Goal: Communication & Community: Answer question/provide support

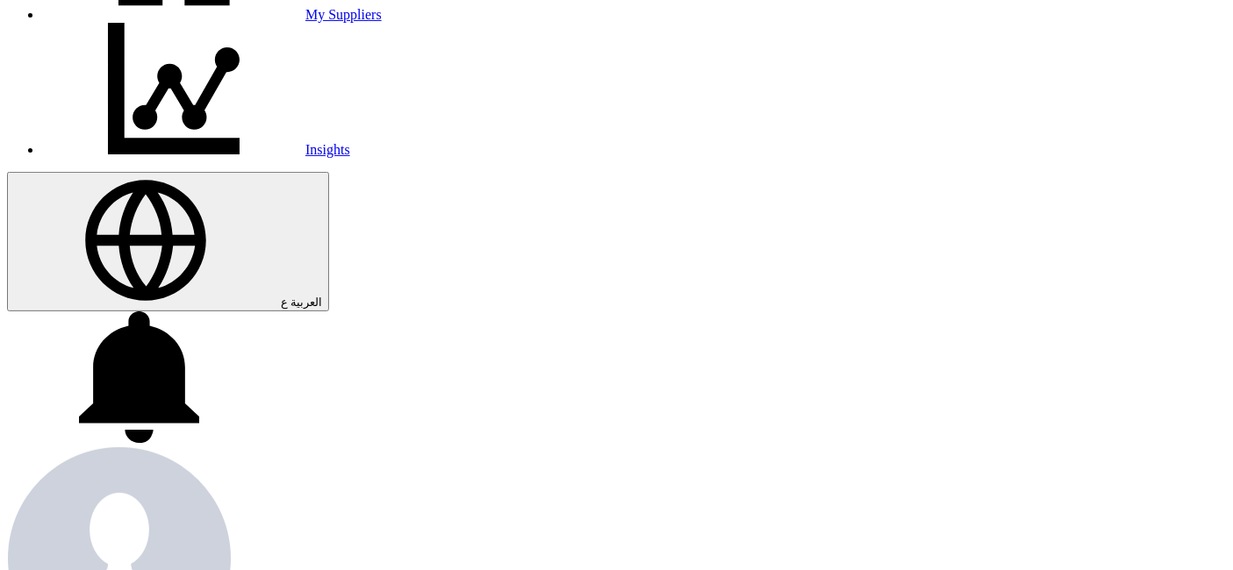
scroll to position [426, 0]
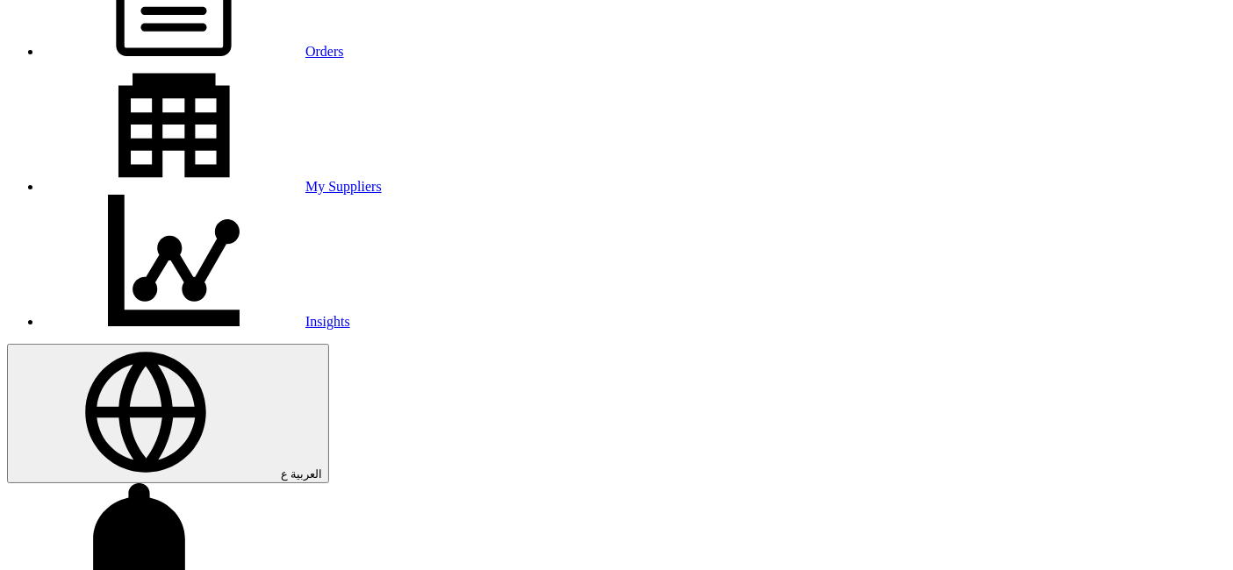
scroll to position [328, 0]
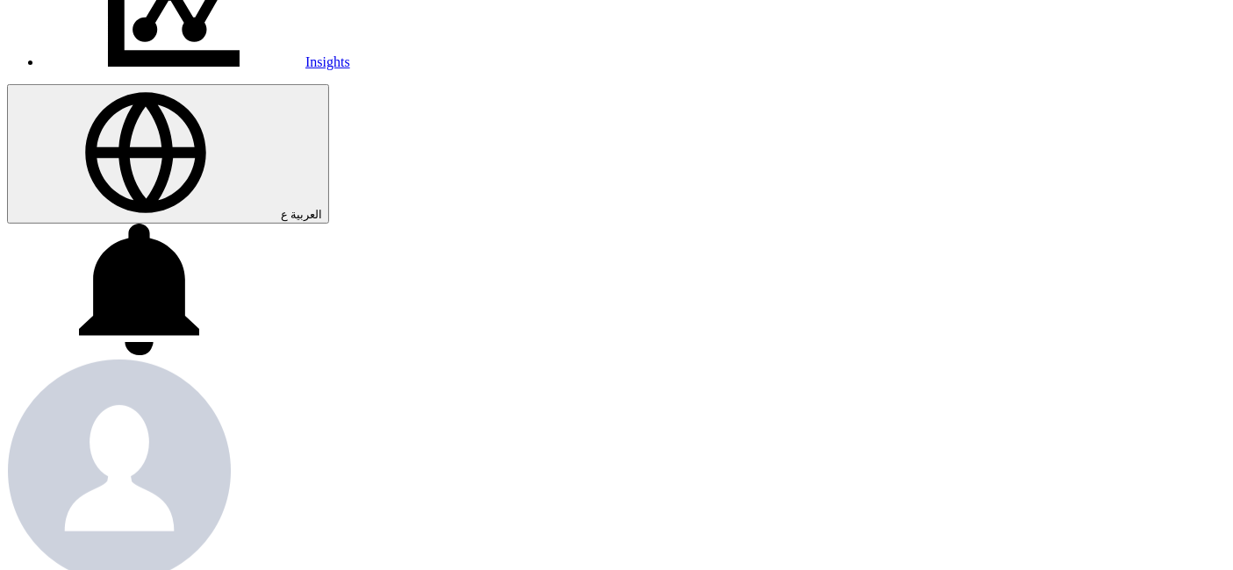
scroll to position [523, 0]
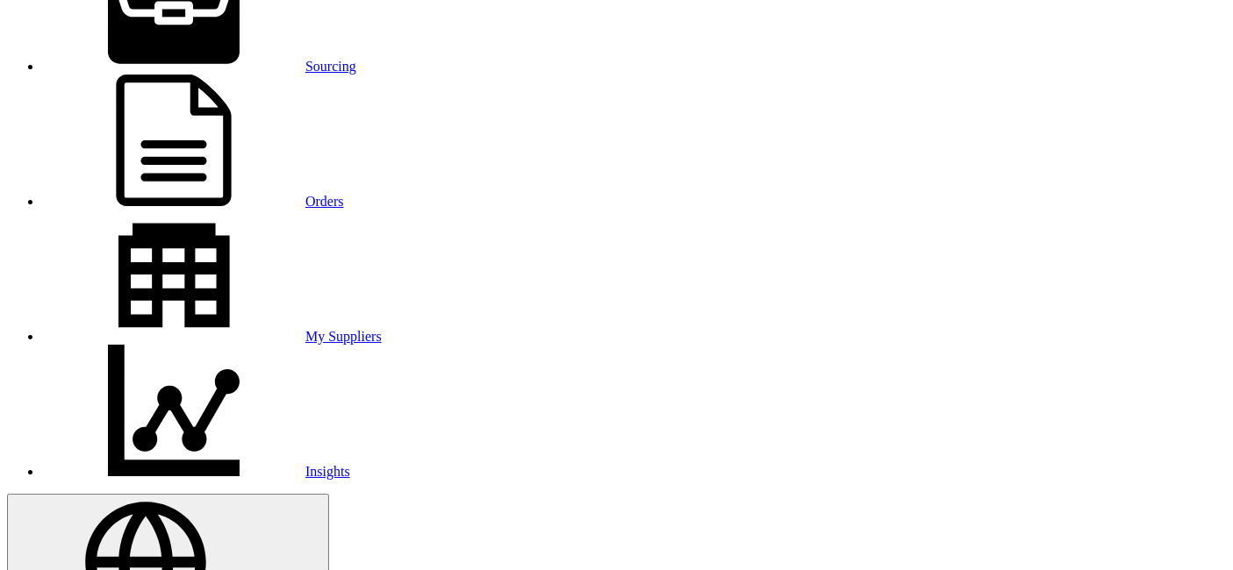
scroll to position [35, 0]
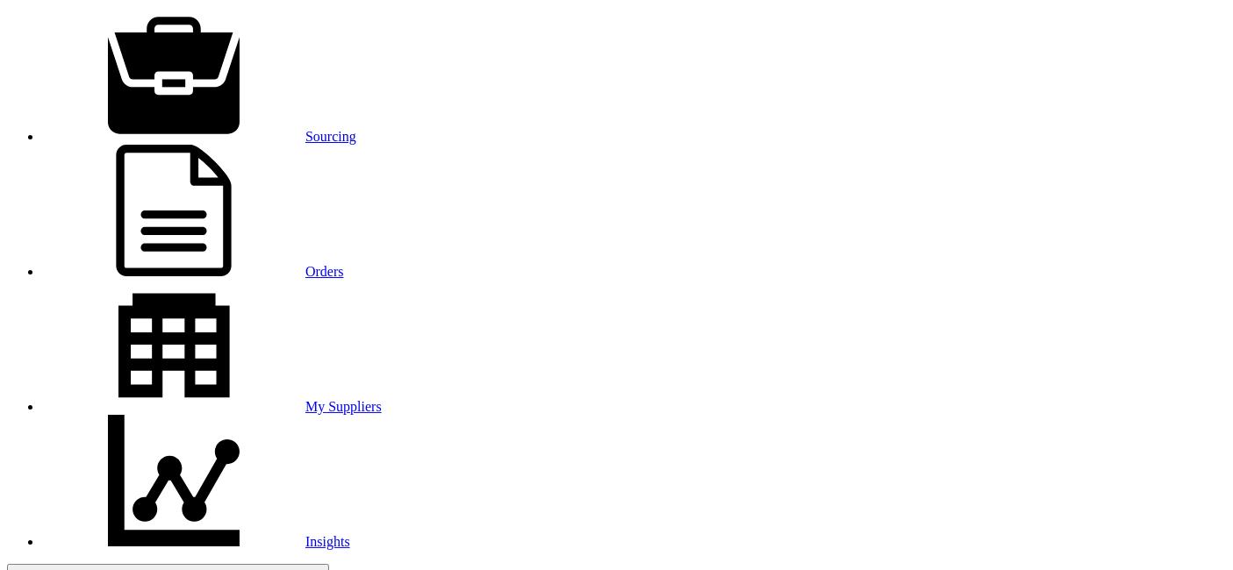
click at [180, 20] on use at bounding box center [174, 75] width 132 height 117
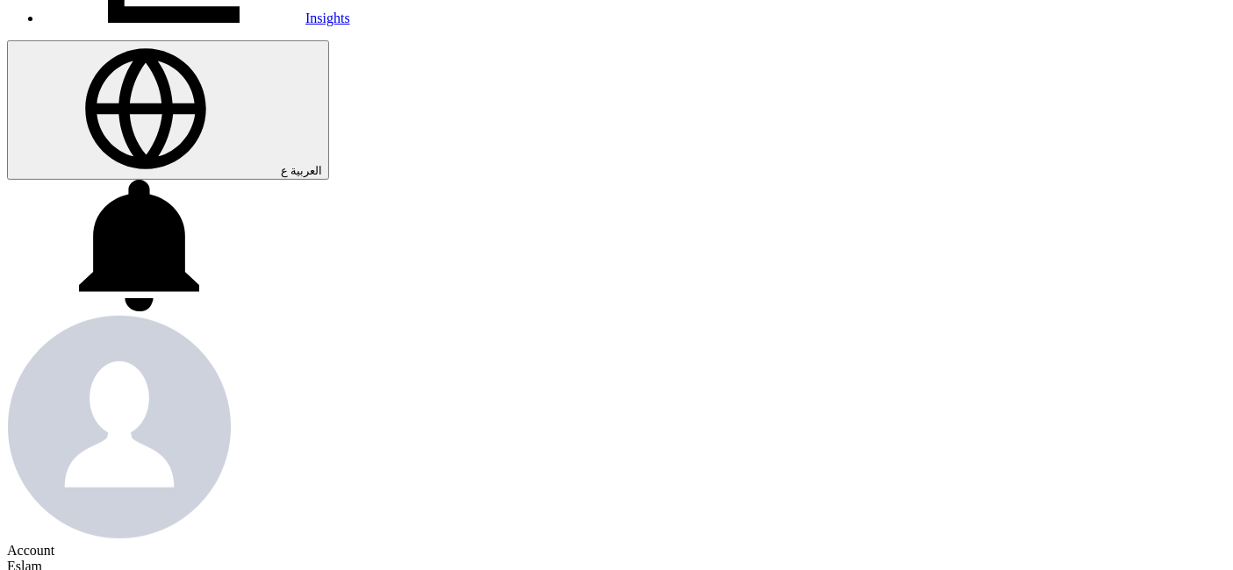
scroll to position [557, 0]
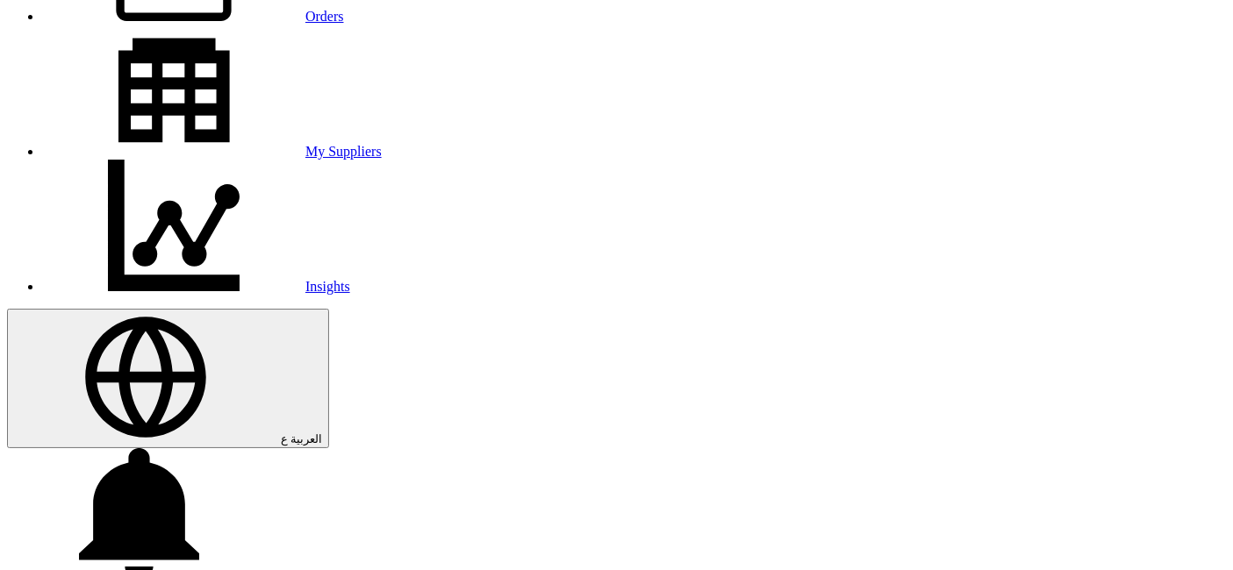
scroll to position [265, 0]
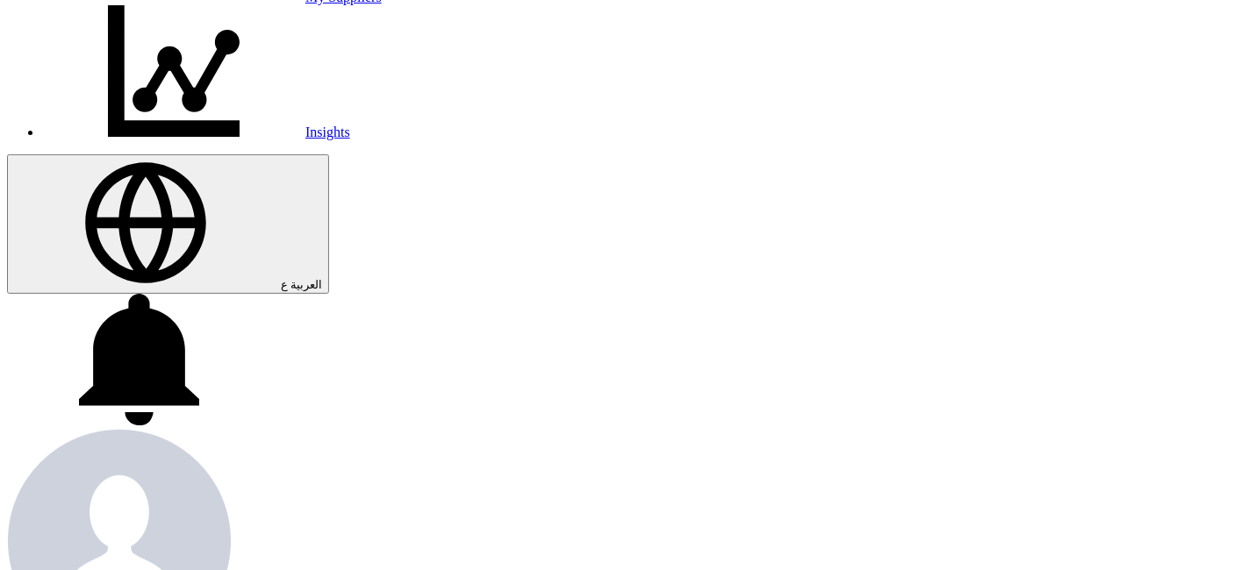
scroll to position [460, 0]
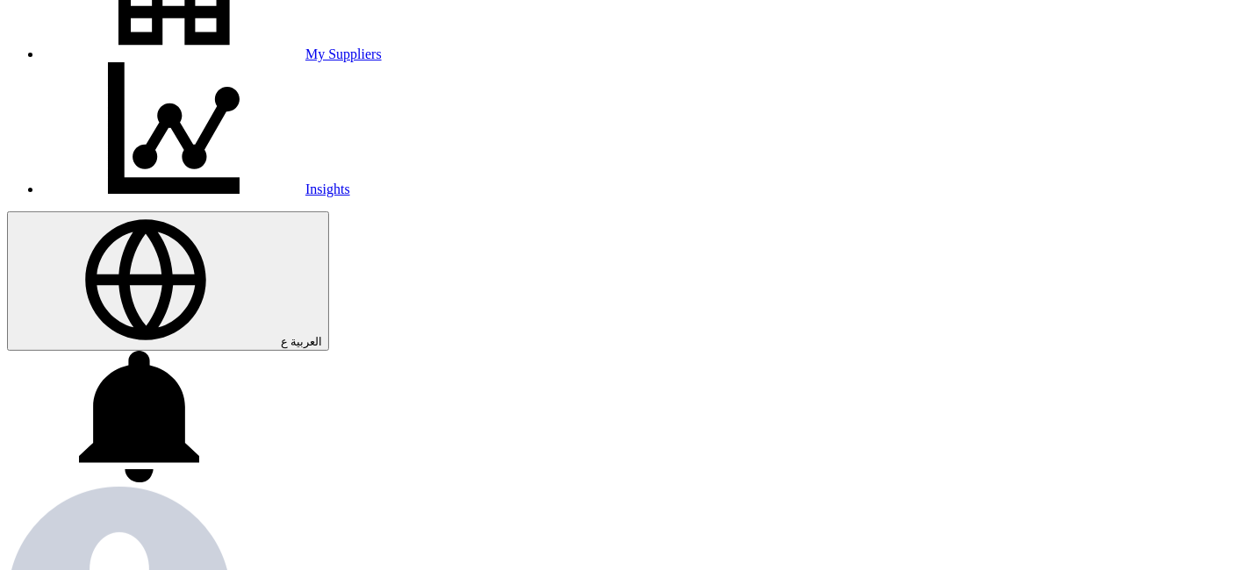
scroll to position [265, 0]
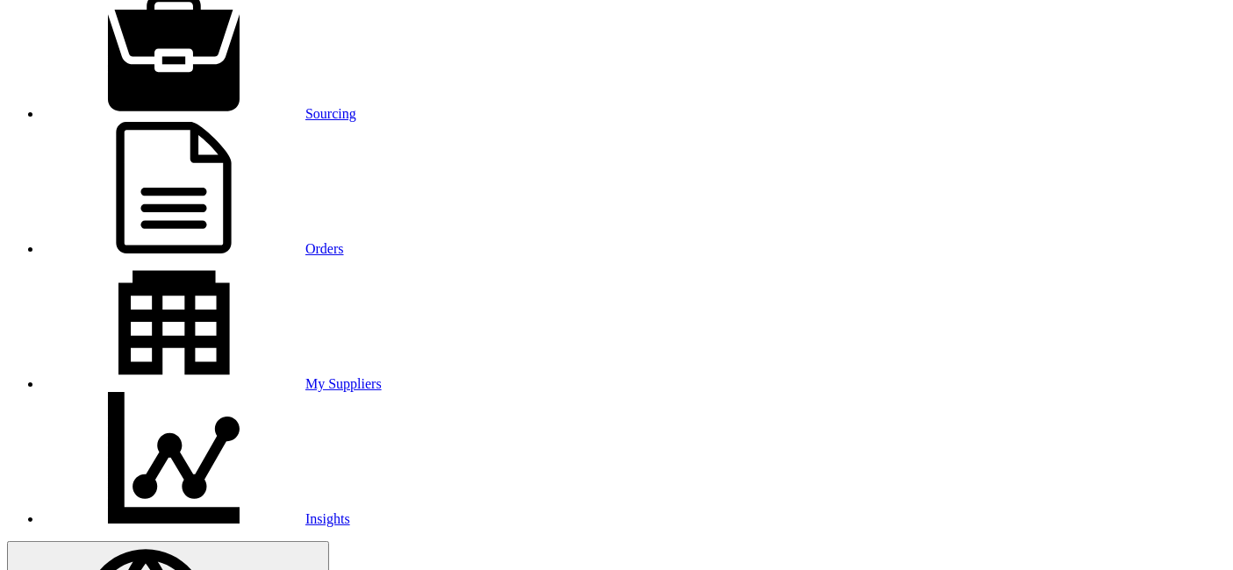
scroll to position [0, 0]
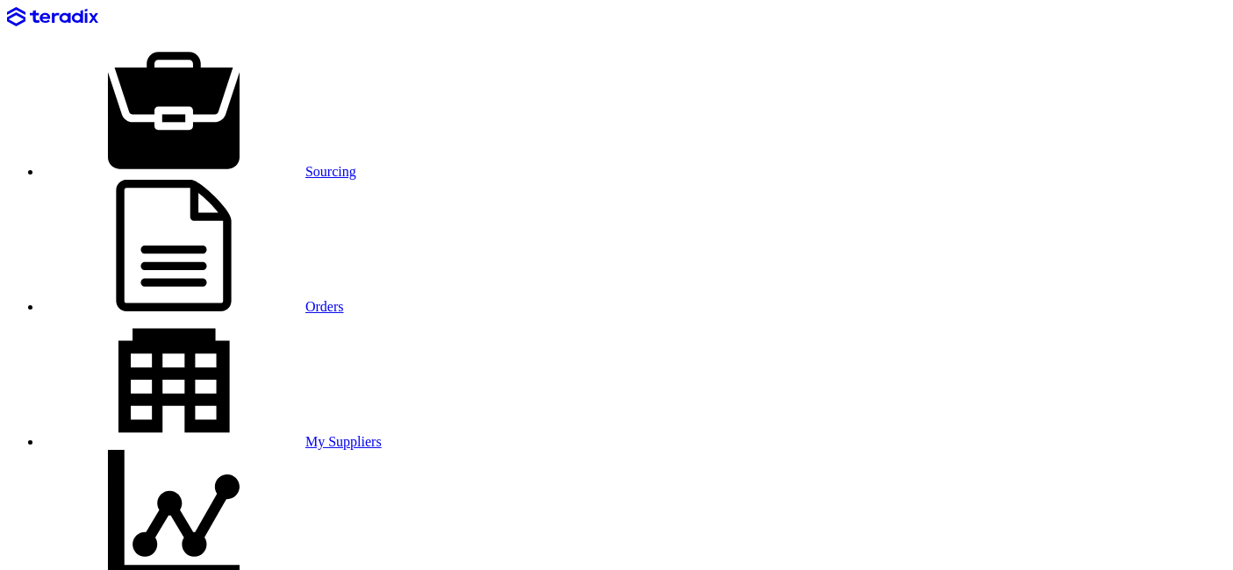
click at [153, 26] on div "Sourcing Orders My Suppliers Insights" at bounding box center [616, 296] width 1219 height 578
click at [175, 52] on use at bounding box center [174, 110] width 132 height 117
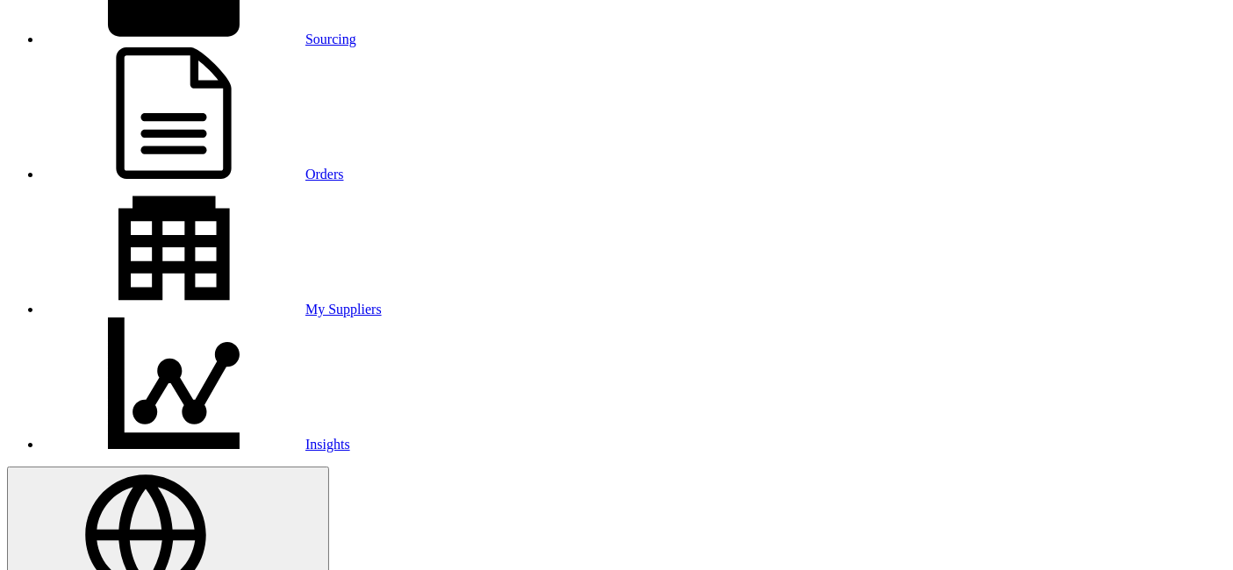
scroll to position [104, 0]
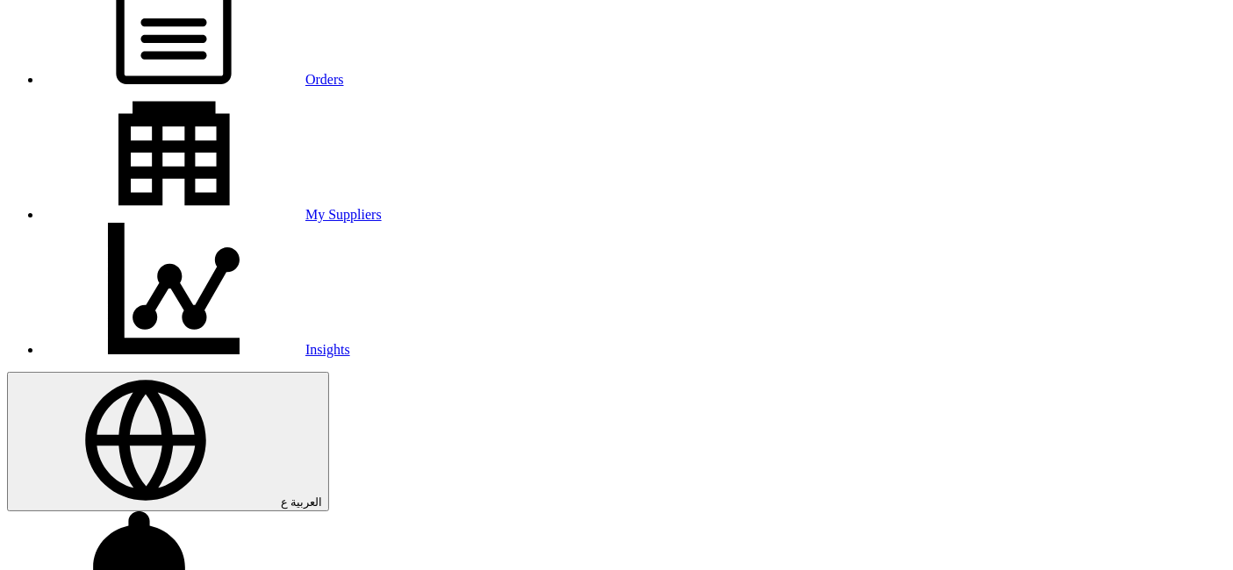
scroll to position [299, 0]
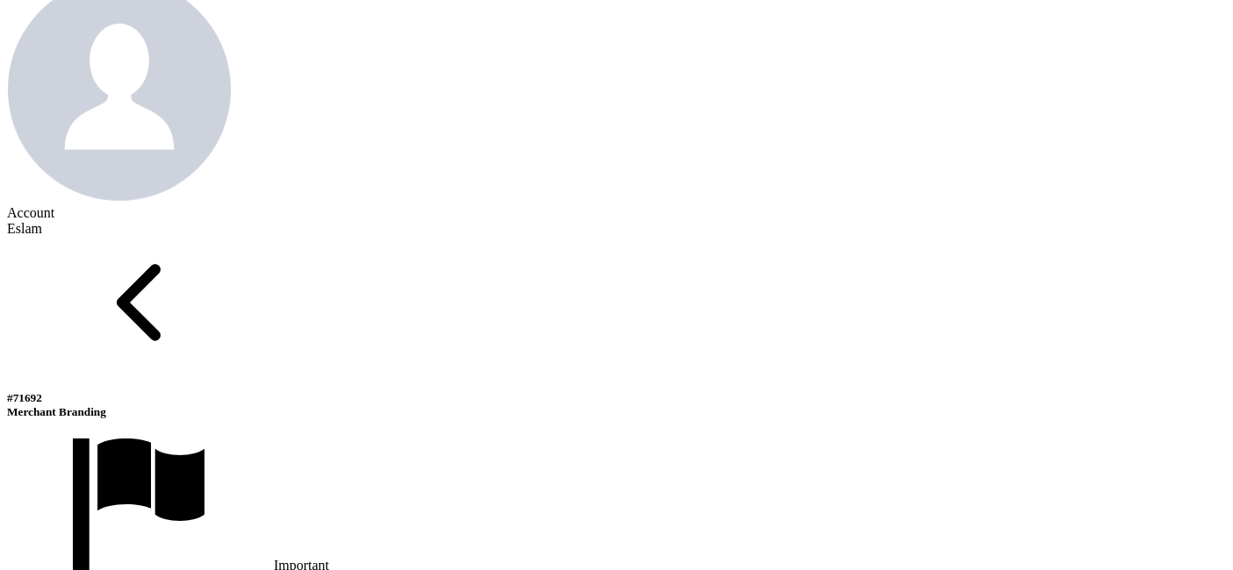
scroll to position [579, 0]
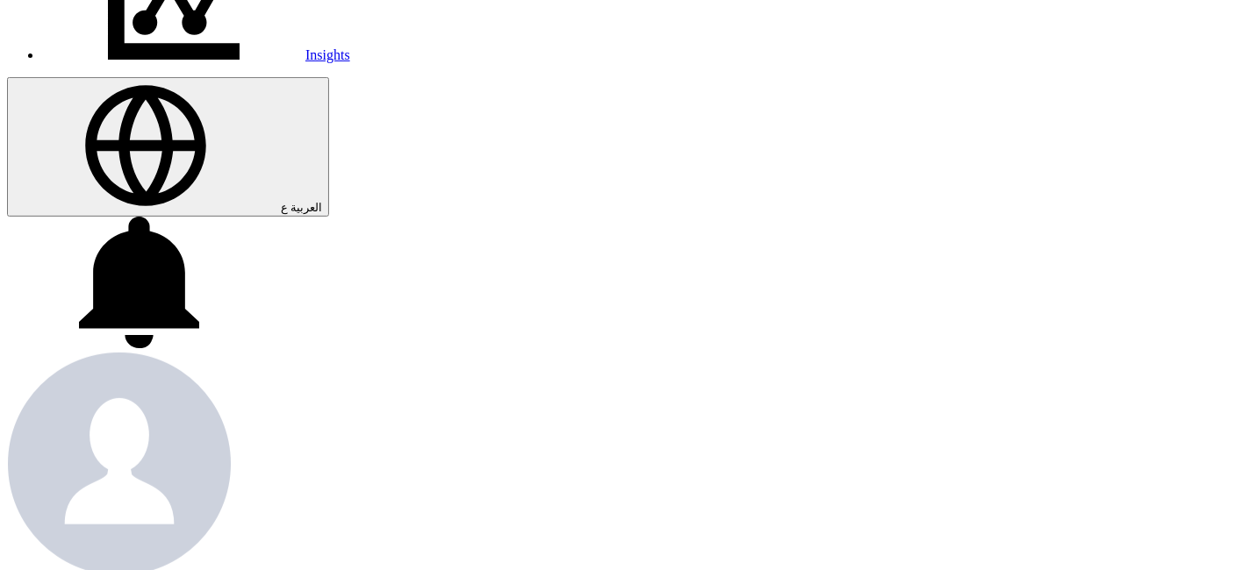
scroll to position [584, 0]
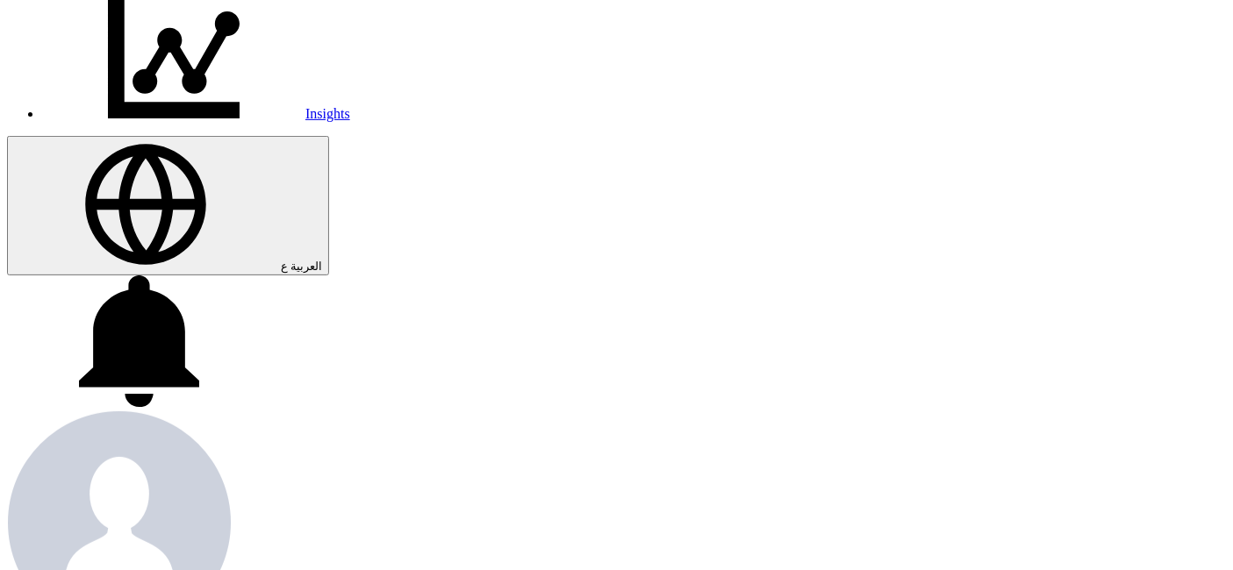
scroll to position [494, 0]
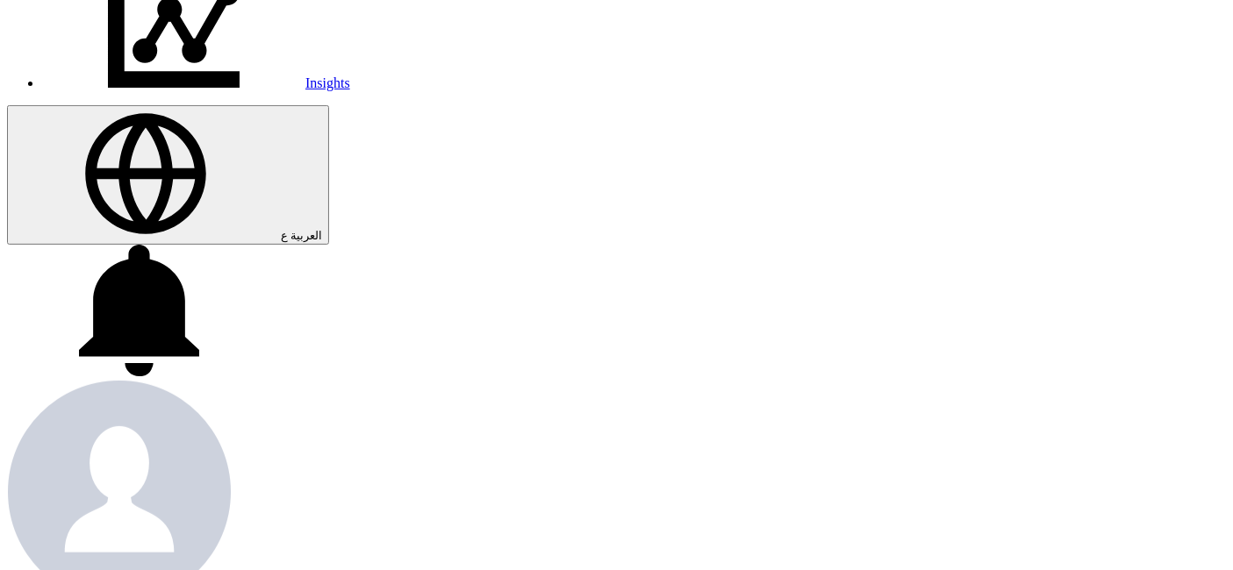
click at [270, 245] on icon at bounding box center [138, 311] width 263 height 132
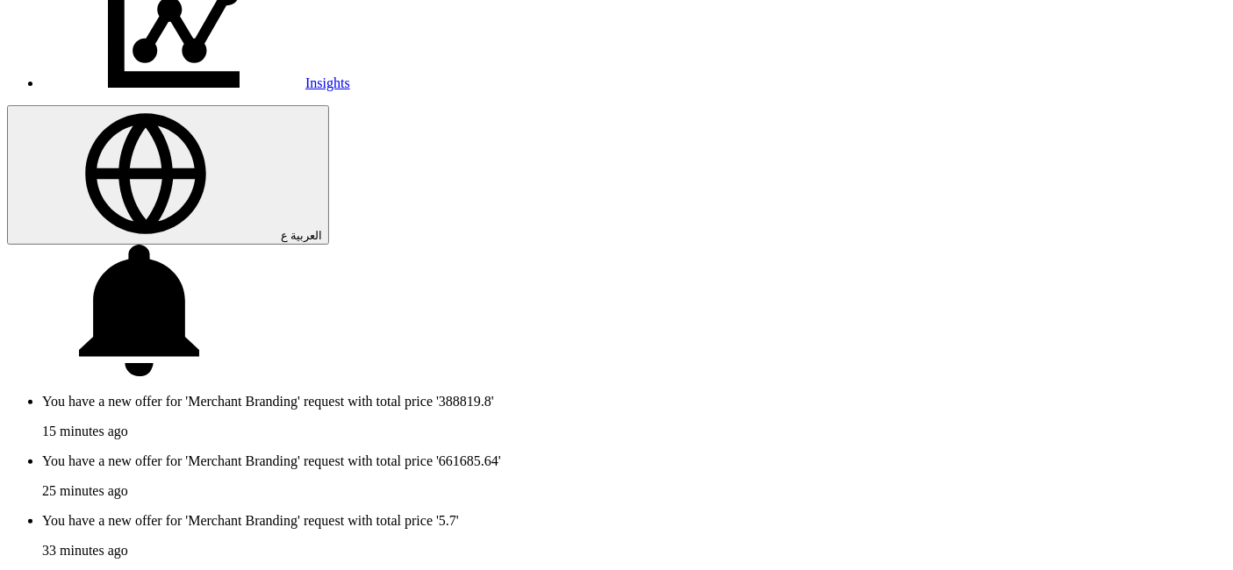
click at [950, 394] on p "You have a new offer for 'Merchant Branding' request with total price '388819.8'" at bounding box center [634, 402] width 1184 height 16
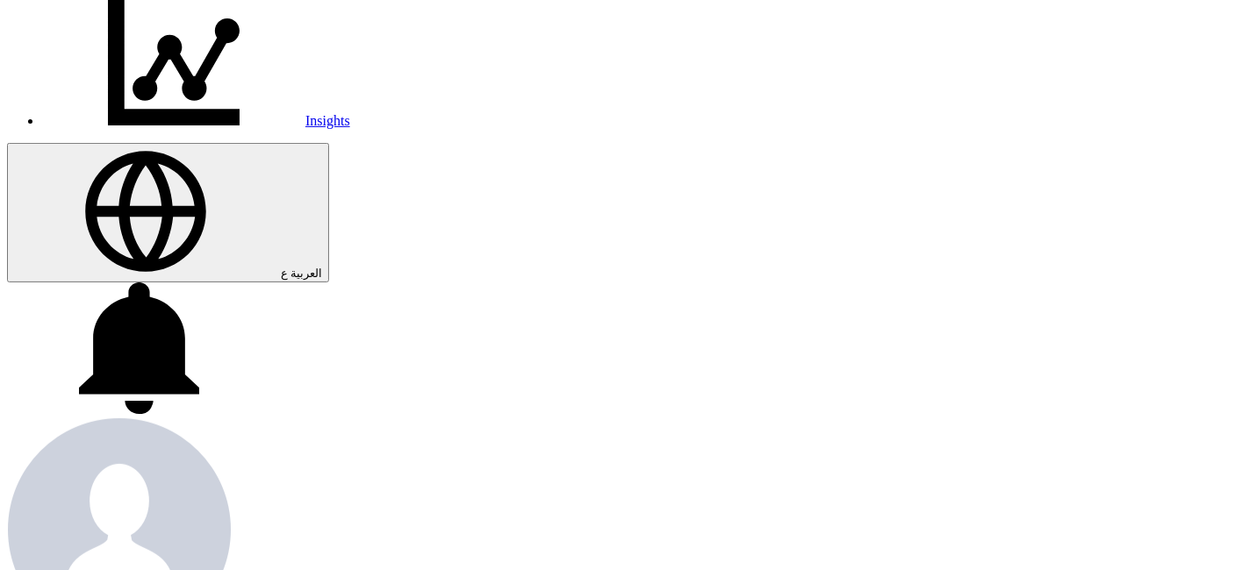
scroll to position [447, 0]
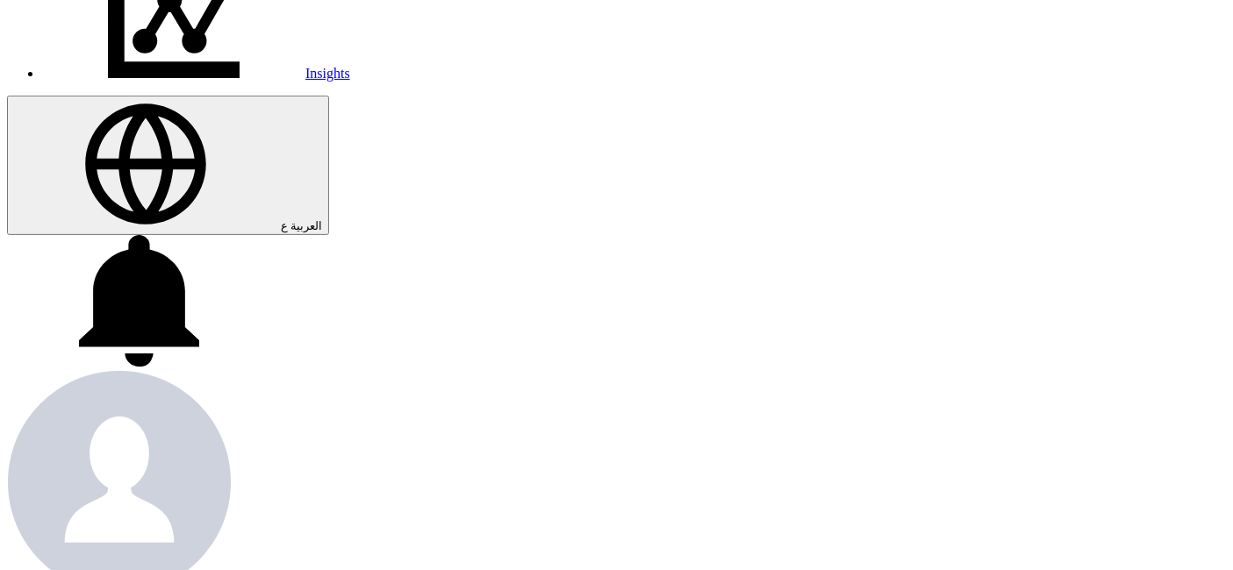
scroll to position [350, 0]
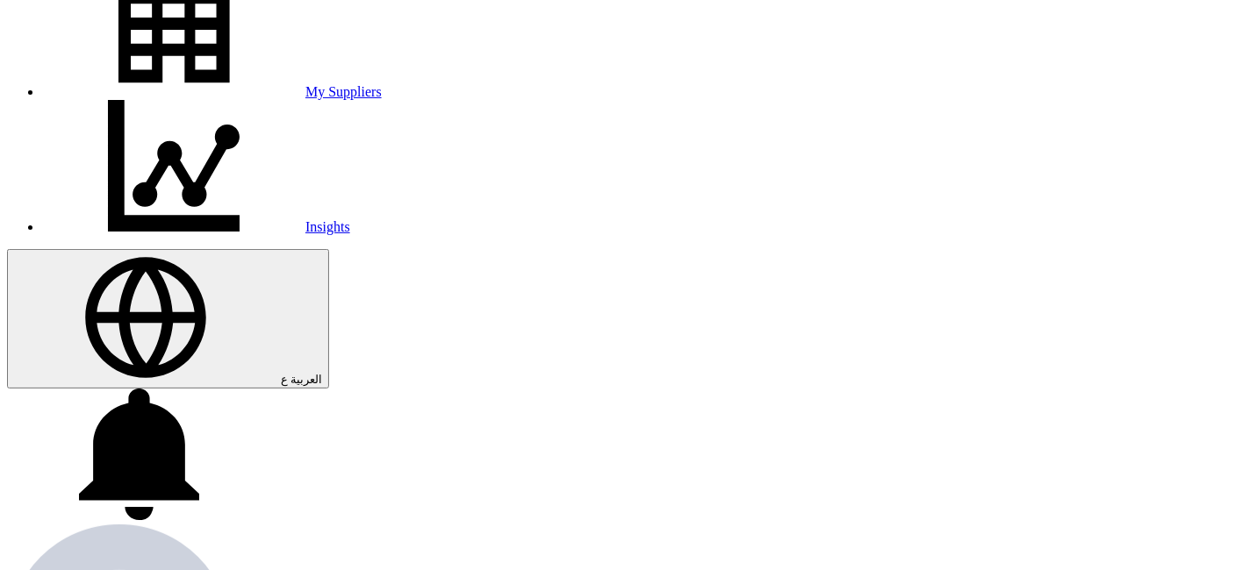
click at [199, 389] on use at bounding box center [139, 455] width 120 height 132
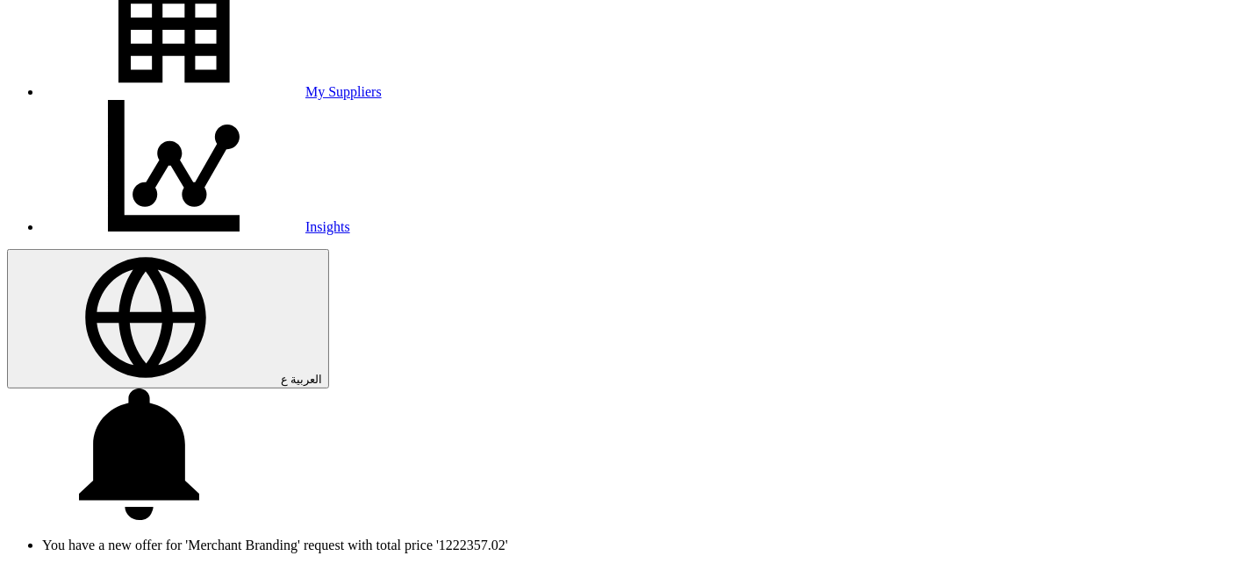
click at [960, 538] on p "You have a new offer for 'Merchant Branding' request with total price '1222357.…" at bounding box center [634, 546] width 1184 height 16
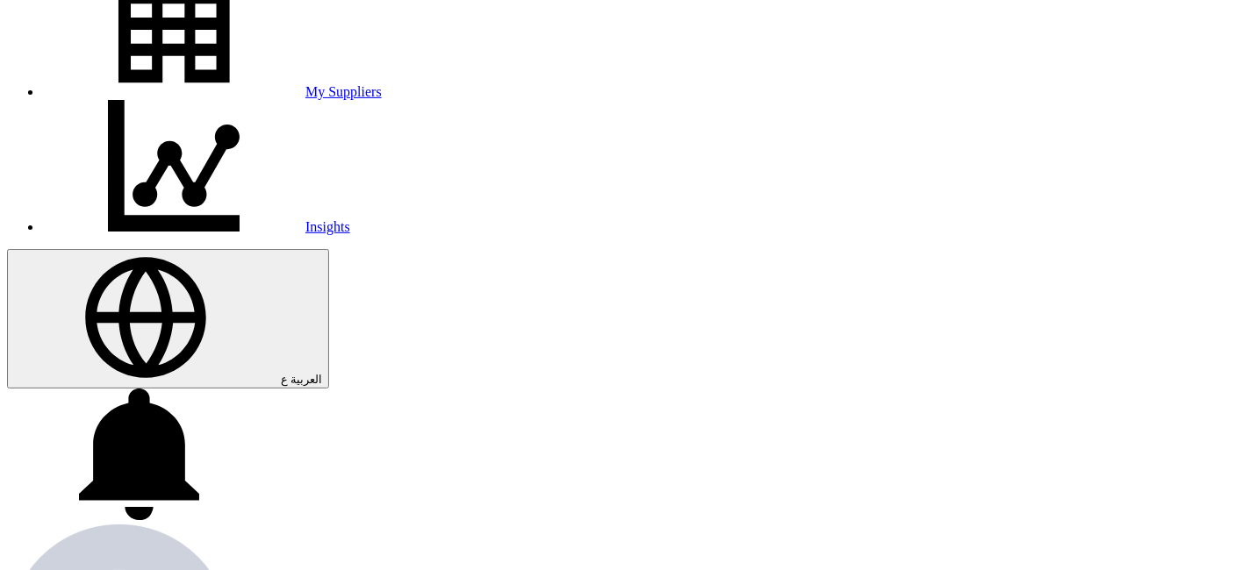
click at [1072, 389] on div "You have a new offer for 'Merchant Branding' request with total price '1222357.…" at bounding box center [616, 456] width 1219 height 135
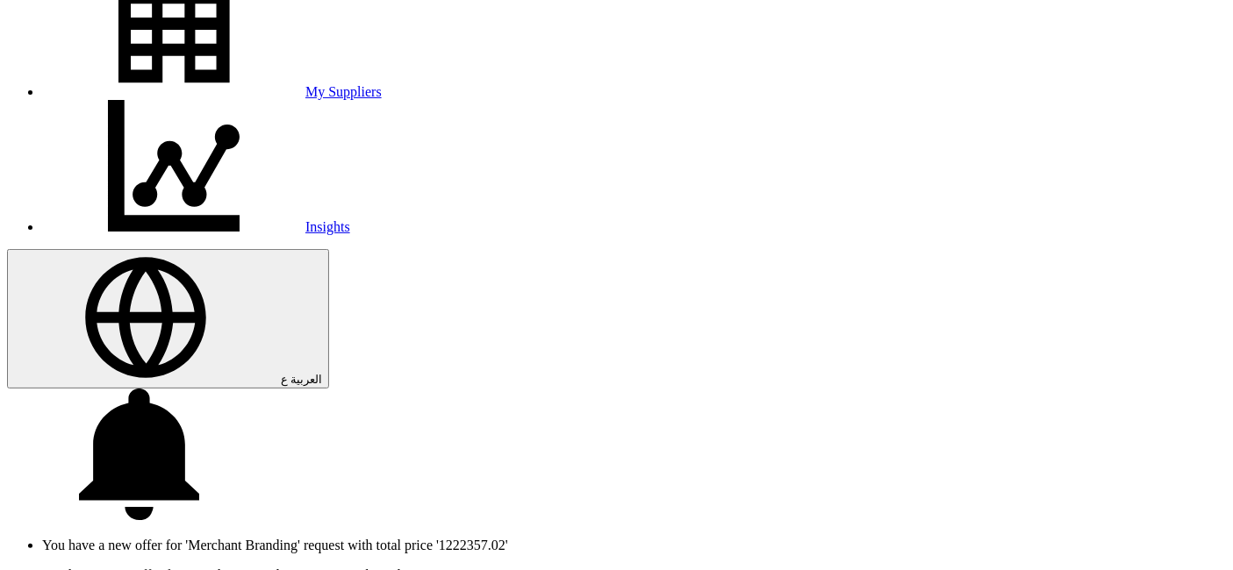
click at [894, 538] on p "You have a new offer for 'Merchant Branding' request with total price '1222357.…" at bounding box center [634, 546] width 1184 height 16
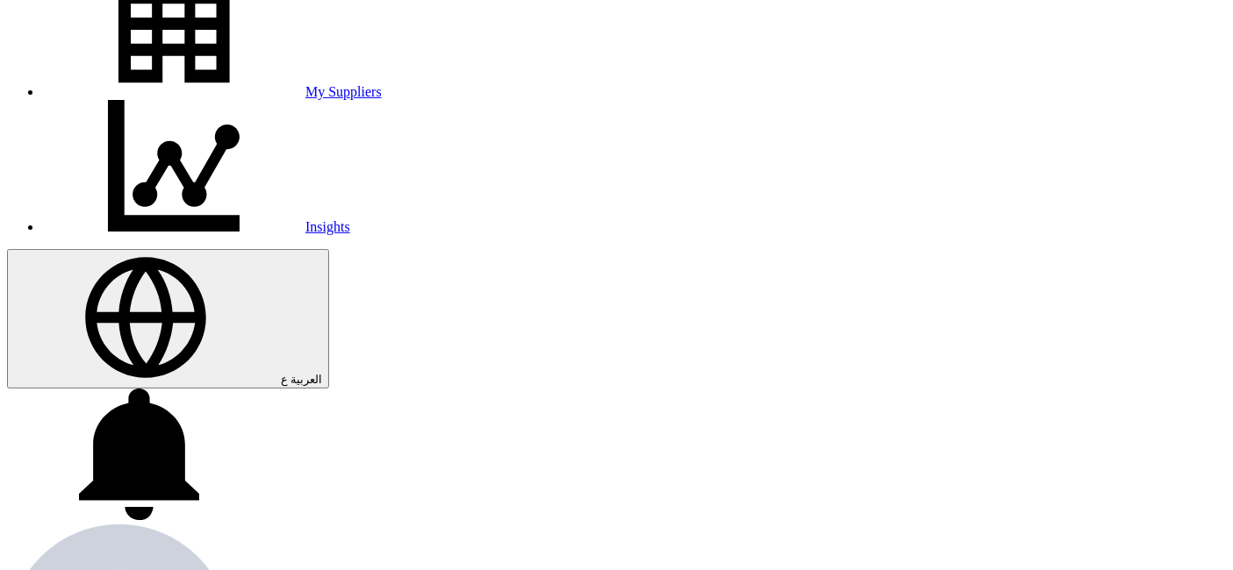
click at [199, 389] on use at bounding box center [139, 455] width 120 height 132
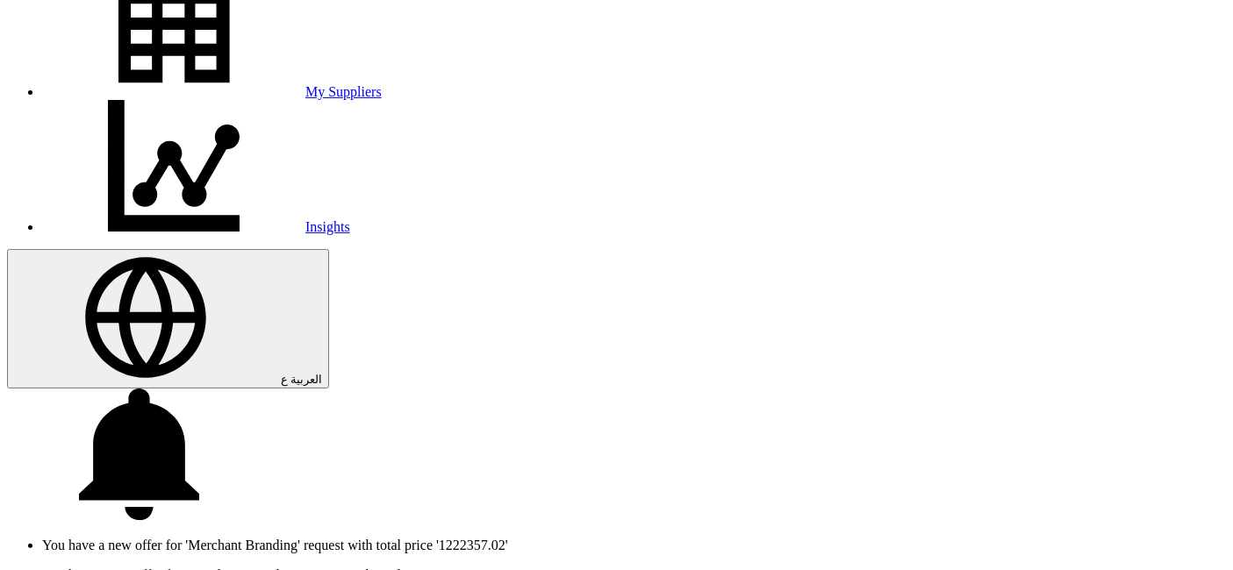
click at [998, 568] on p "You have a new offer for 'Merchant Branding' request with total price '388819.8'" at bounding box center [634, 576] width 1184 height 16
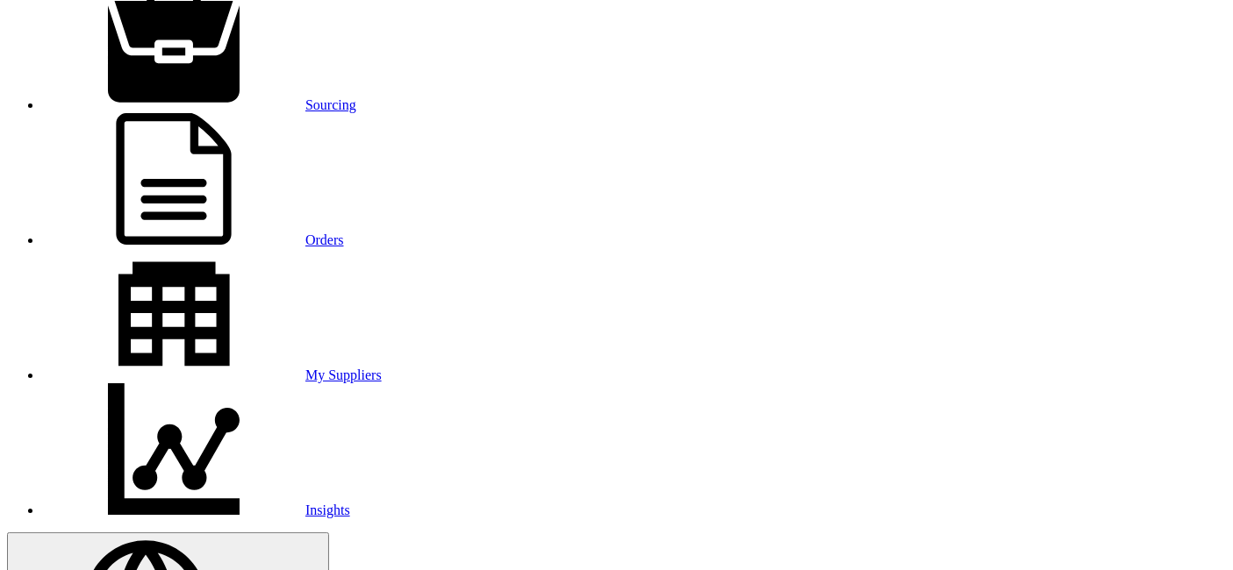
scroll to position [97, 0]
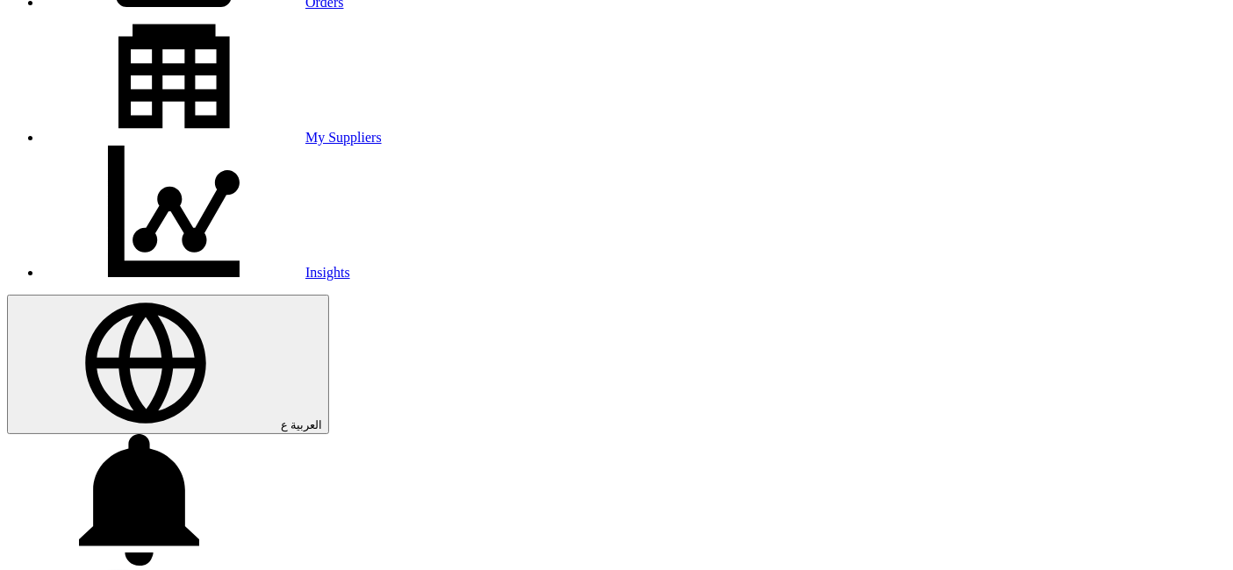
scroll to position [195, 0]
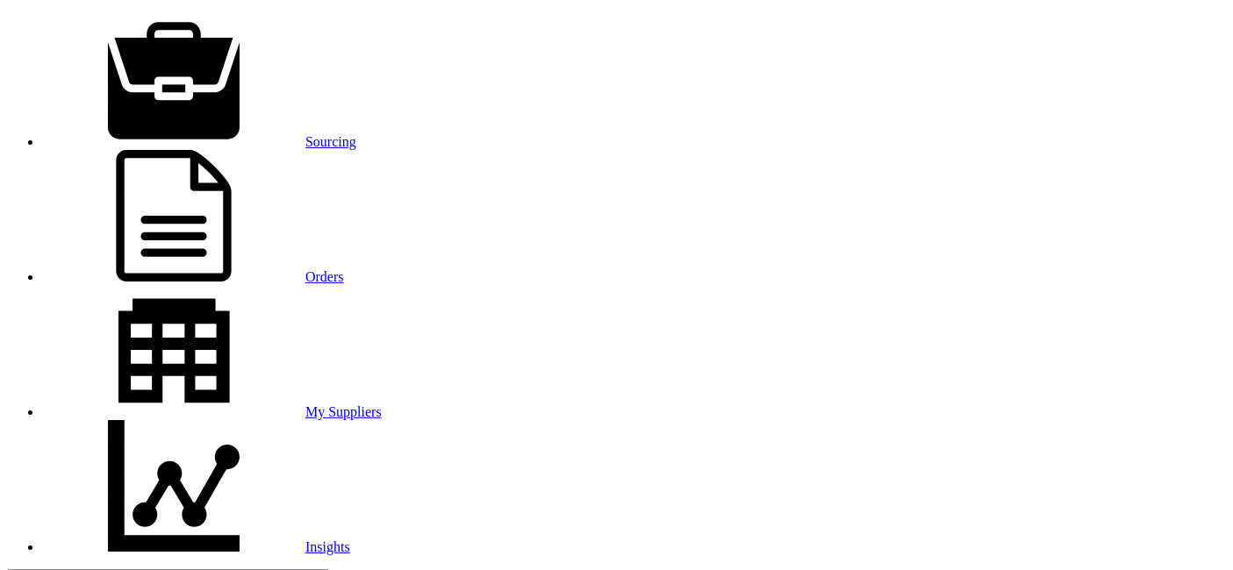
scroll to position [0, 0]
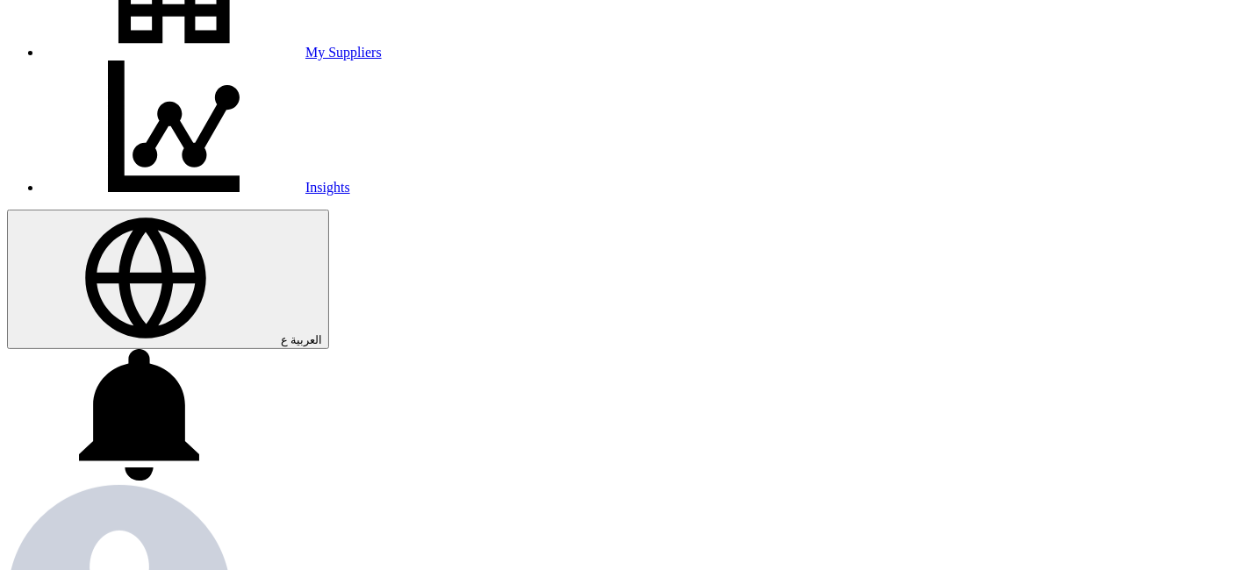
scroll to position [292, 0]
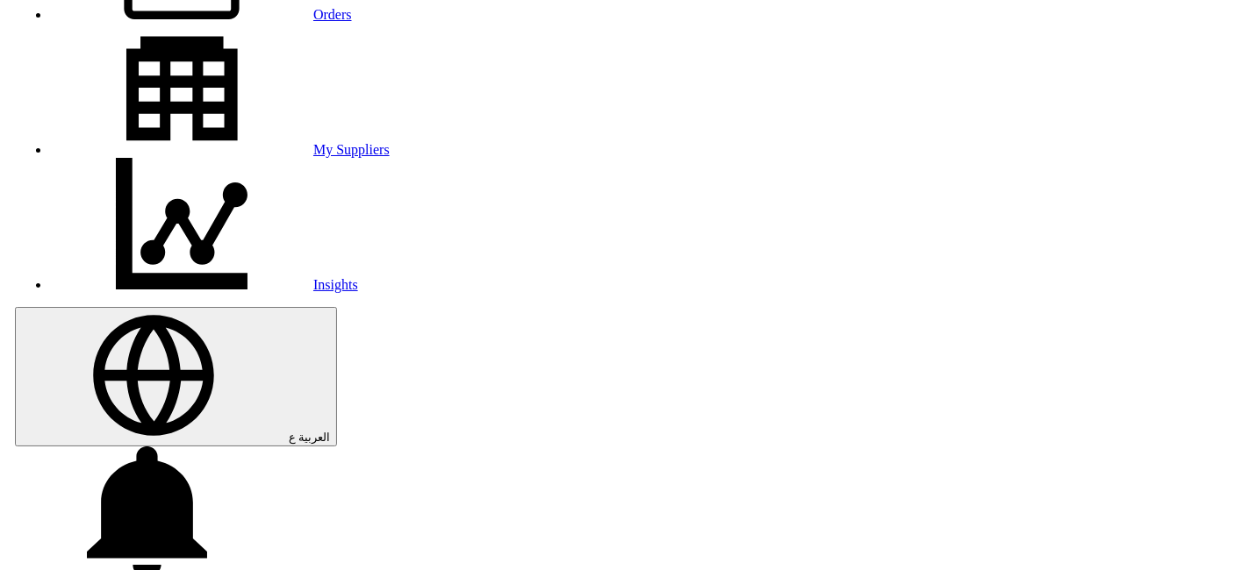
scroll to position [0, 0]
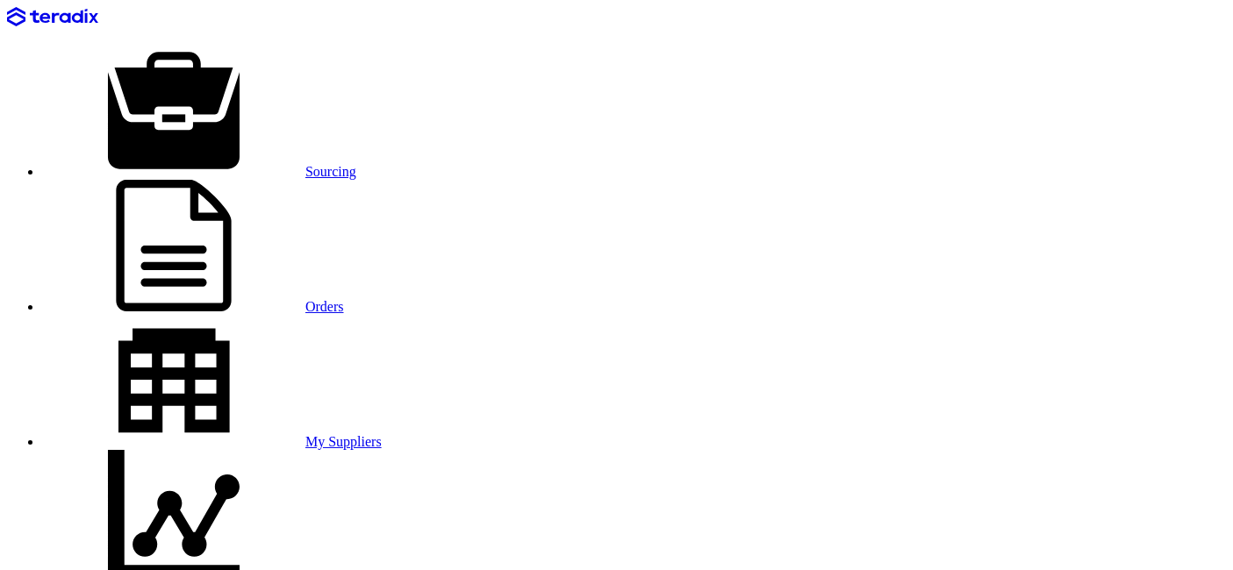
click at [145, 18] on div "Sourcing Orders My Suppliers Insights" at bounding box center [616, 296] width 1219 height 578
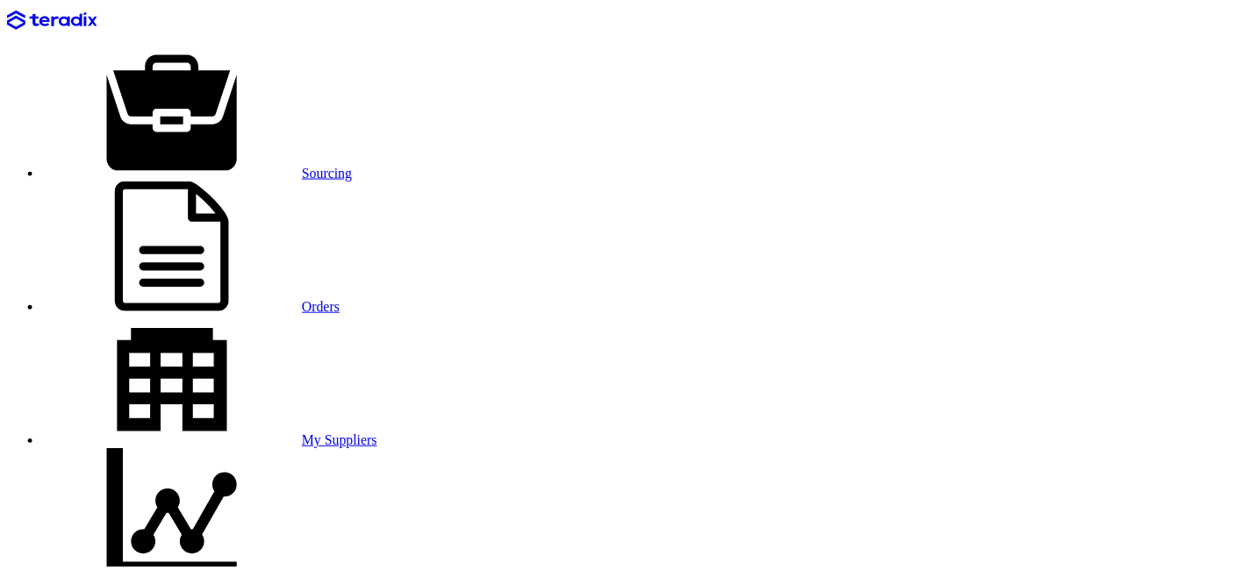
scroll to position [483, 0]
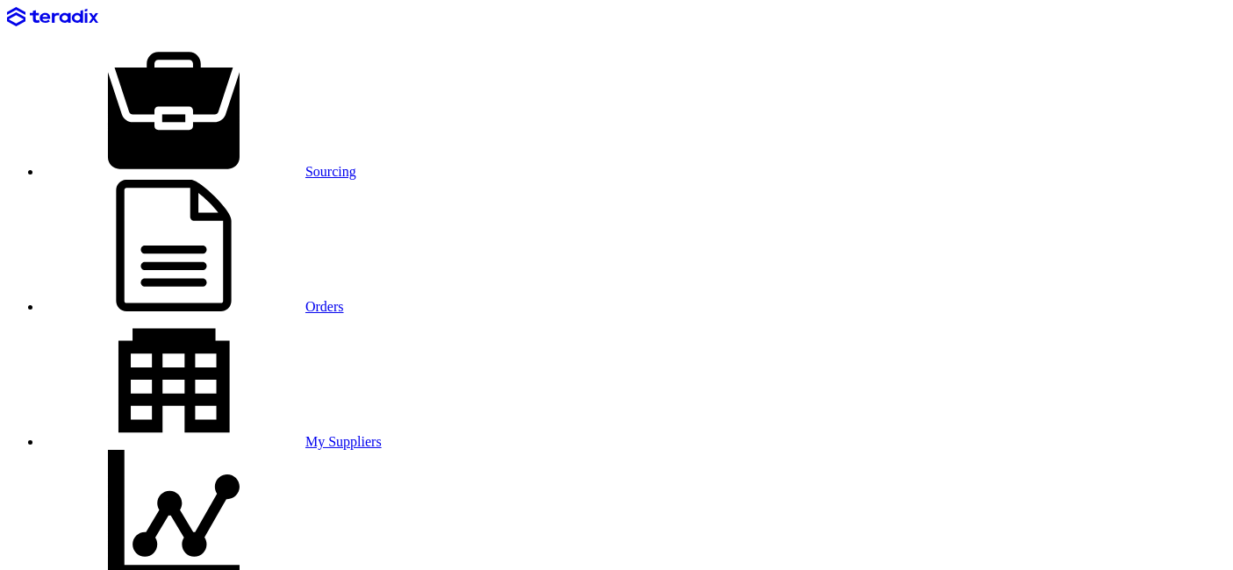
click at [226, 164] on link "Sourcing" at bounding box center [199, 171] width 314 height 15
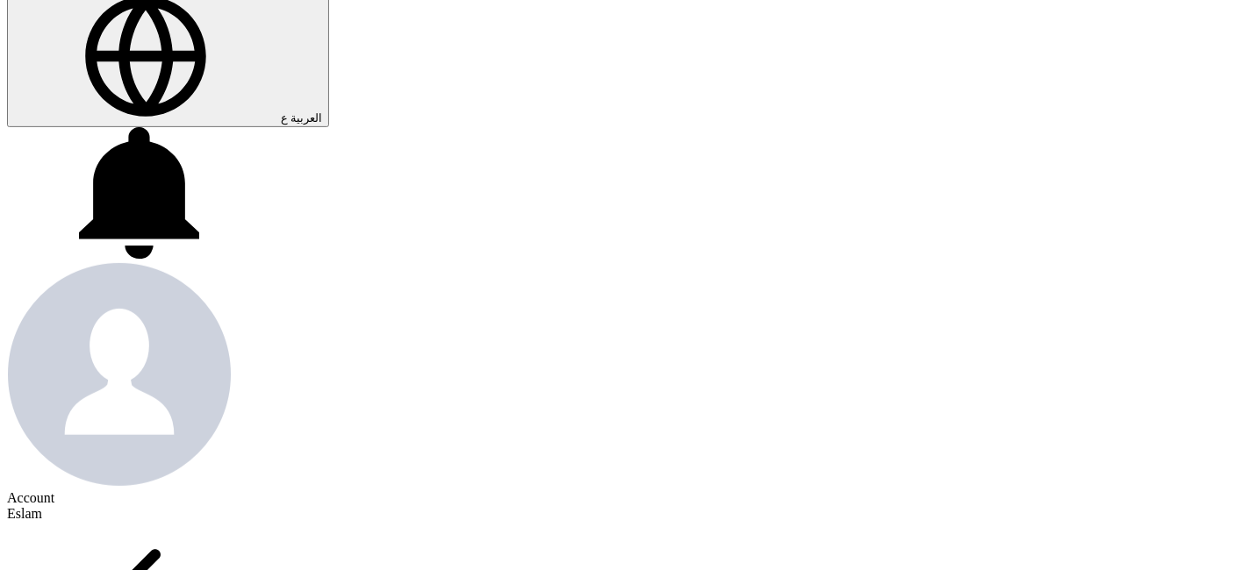
scroll to position [545, 0]
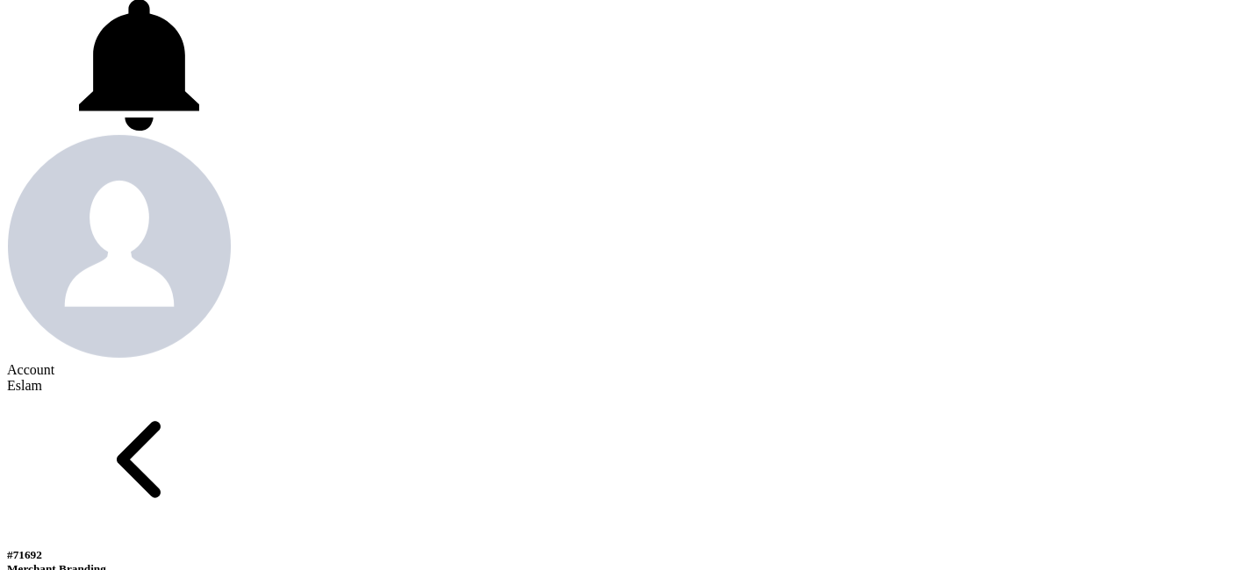
scroll to position [837, 0]
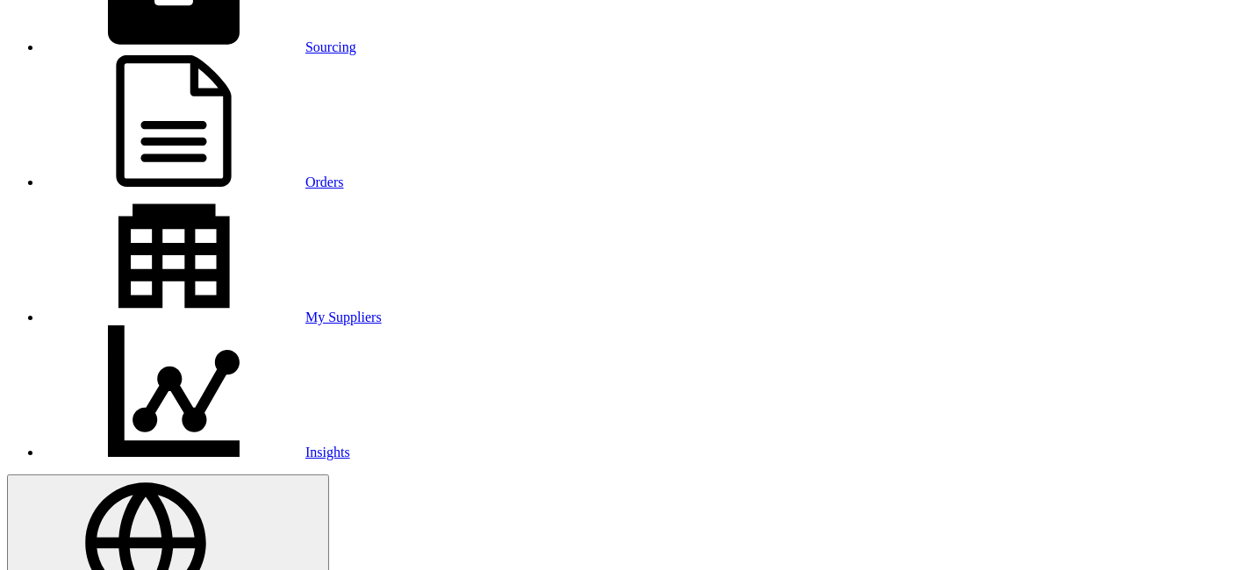
scroll to position [0, 0]
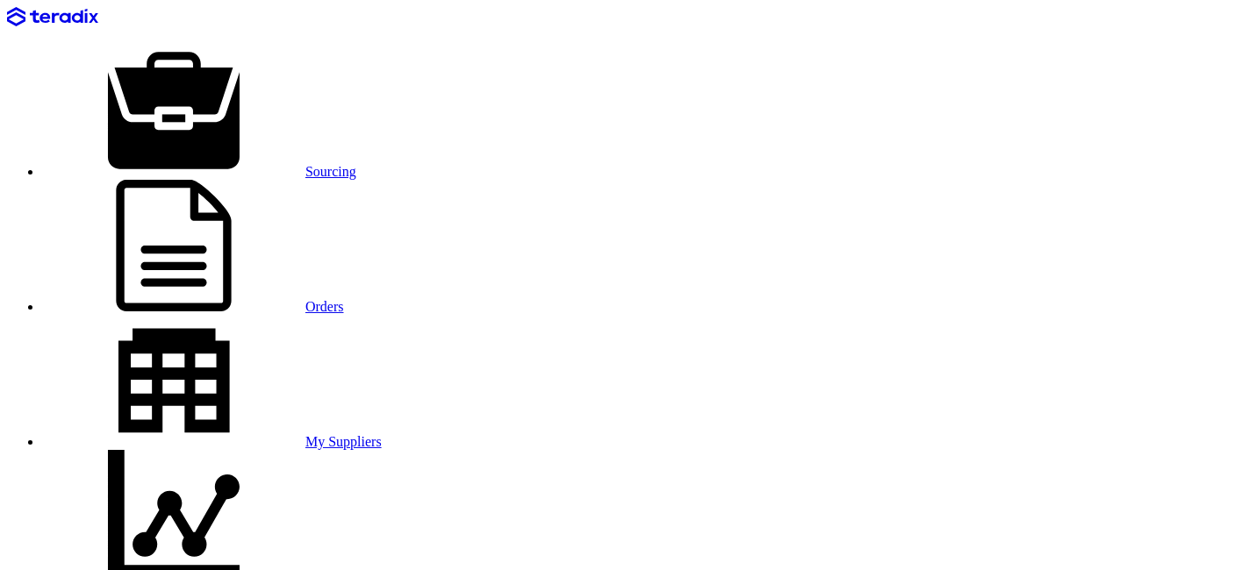
click at [223, 164] on link "Sourcing" at bounding box center [199, 171] width 314 height 15
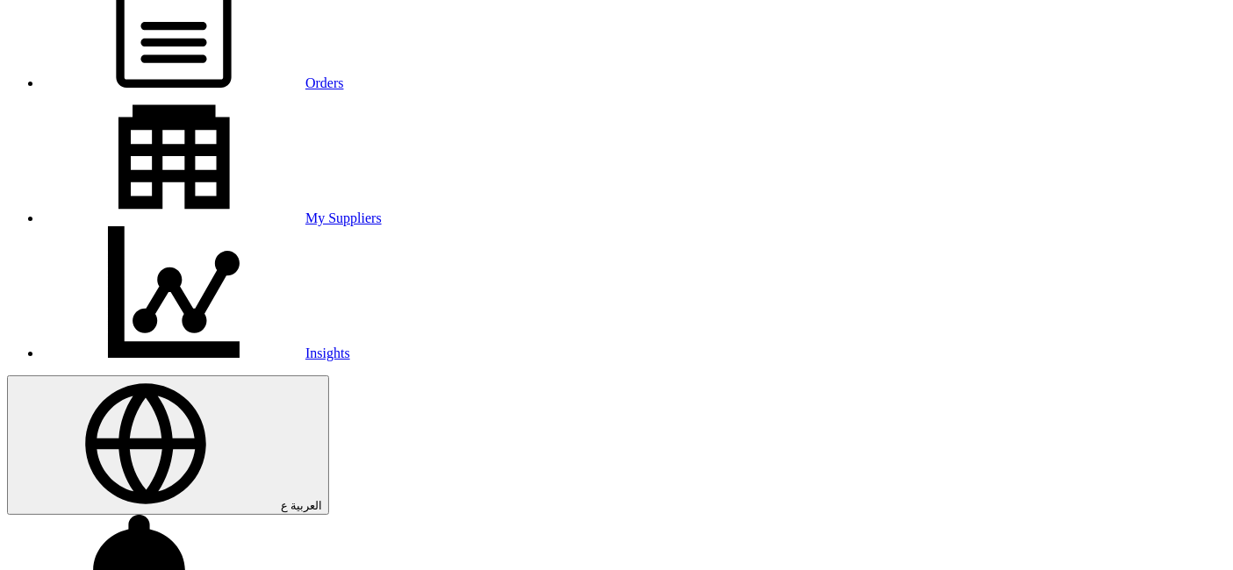
scroll to position [97, 0]
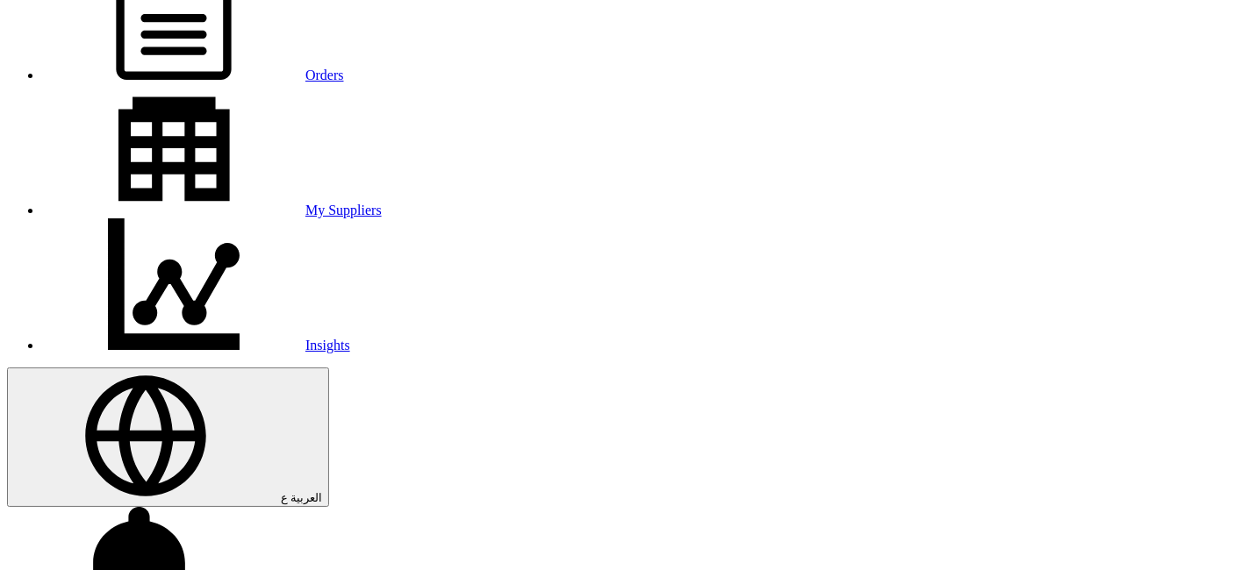
scroll to position [292, 0]
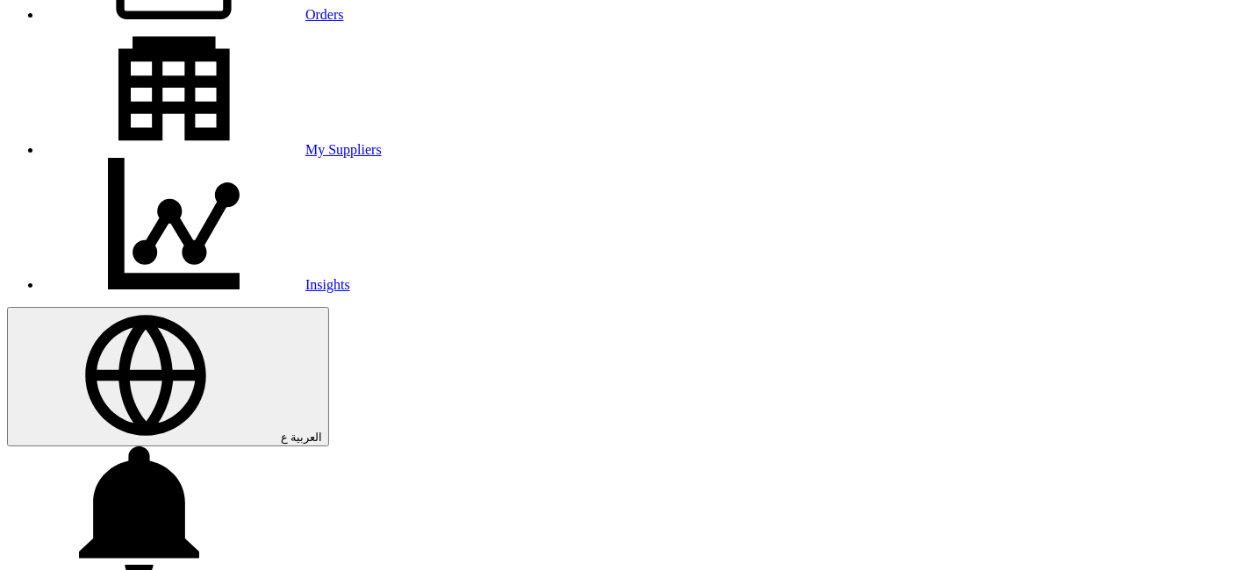
radio input "true"
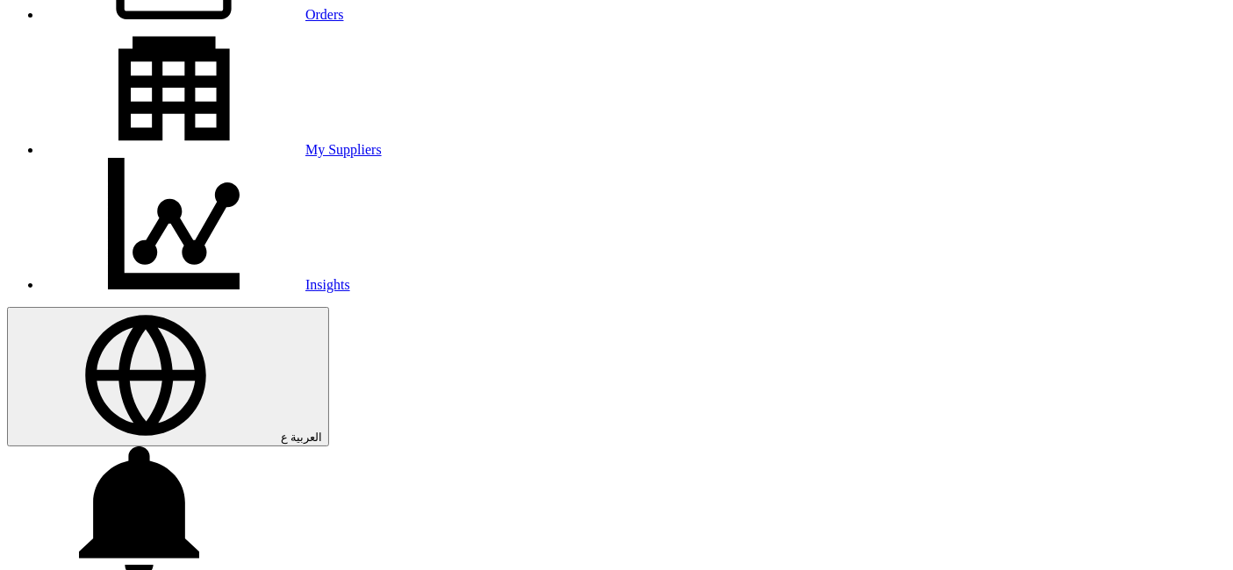
radio input "true"
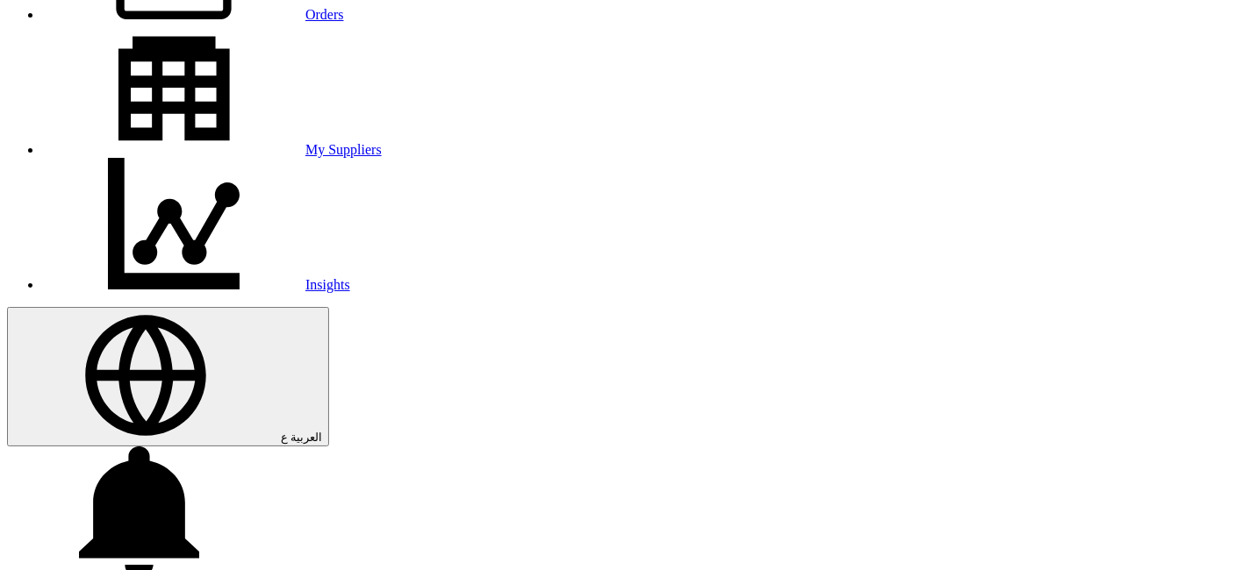
radio input "true"
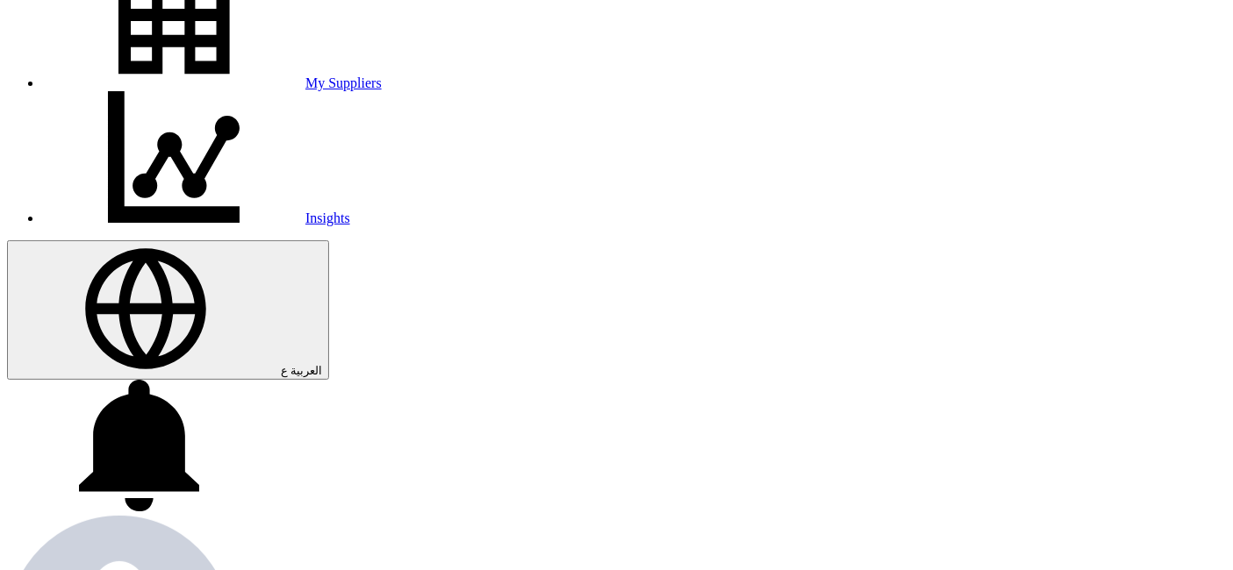
scroll to position [390, 0]
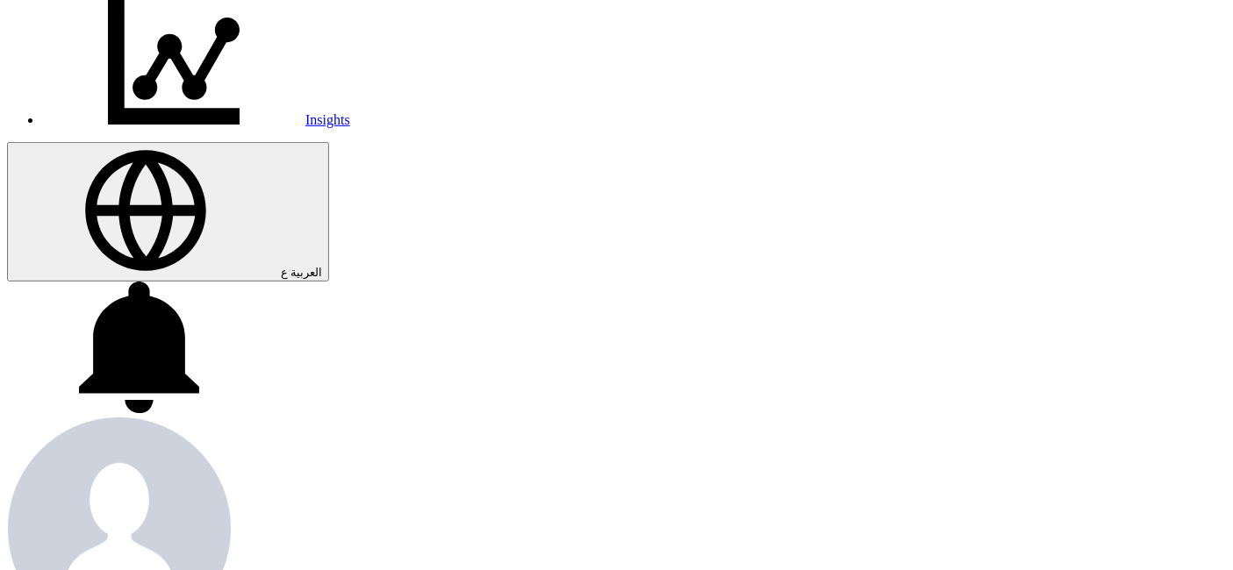
scroll to position [487, 0]
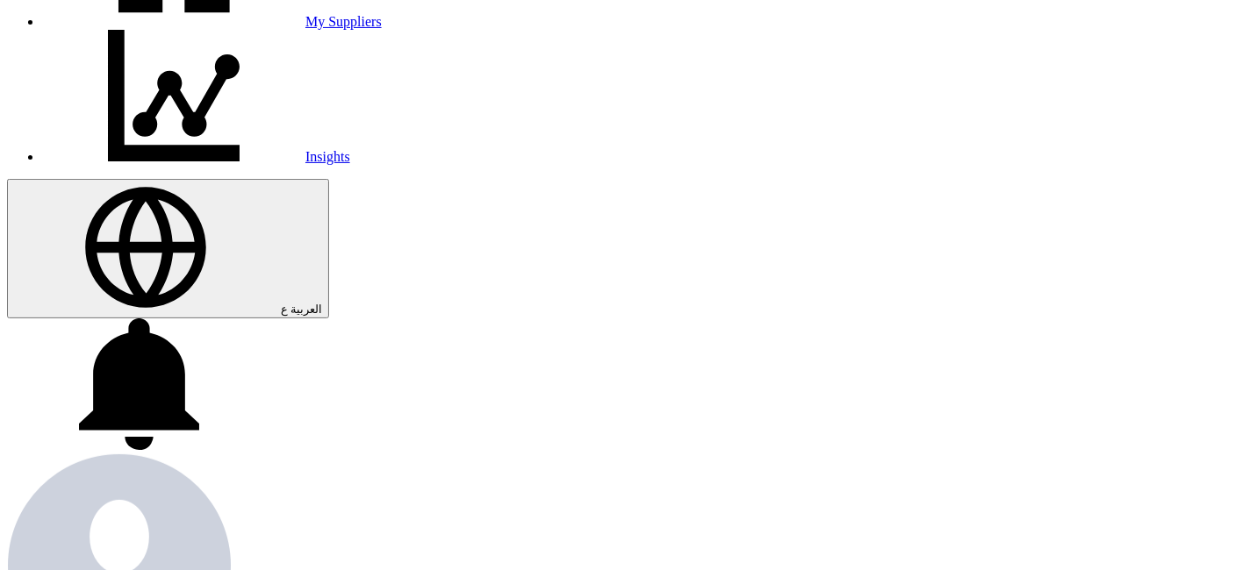
scroll to position [390, 0]
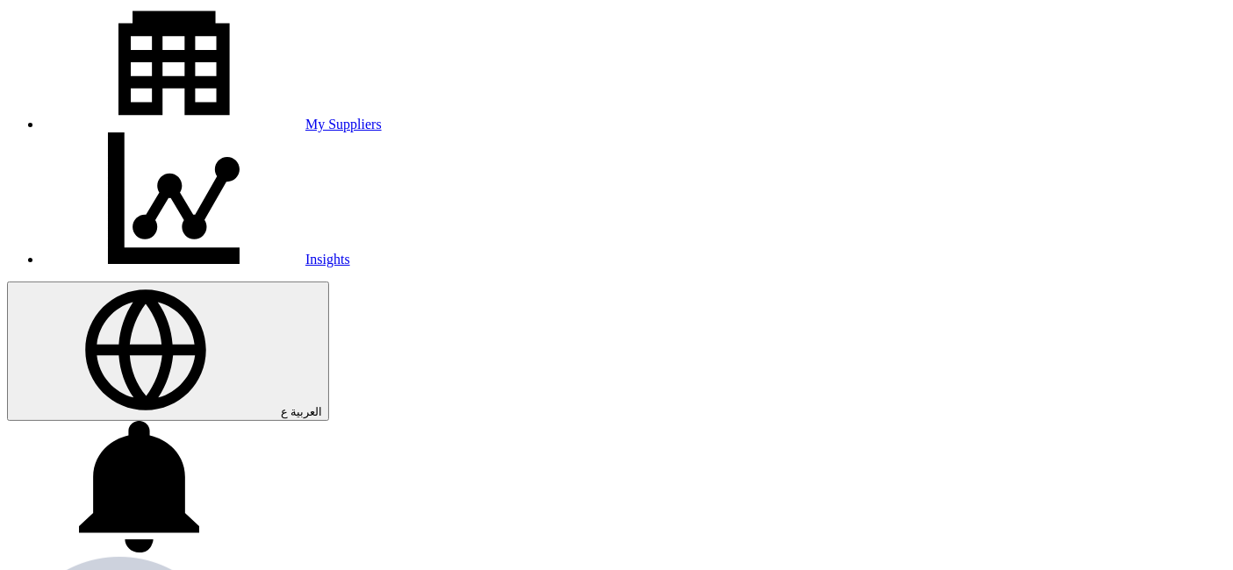
scroll to position [292, 0]
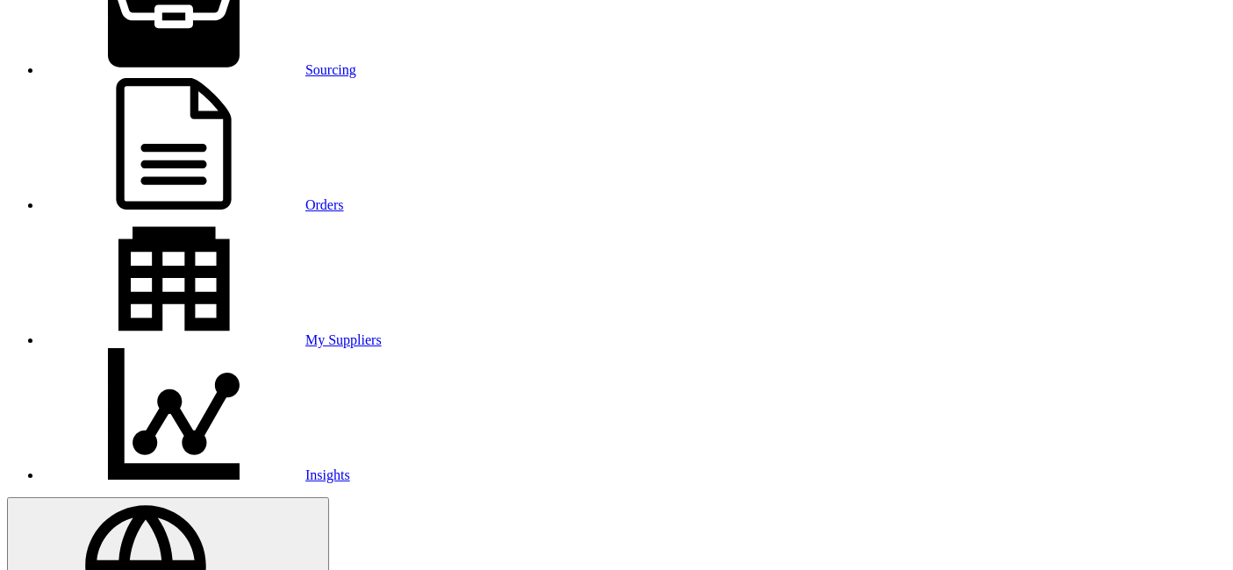
scroll to position [97, 0]
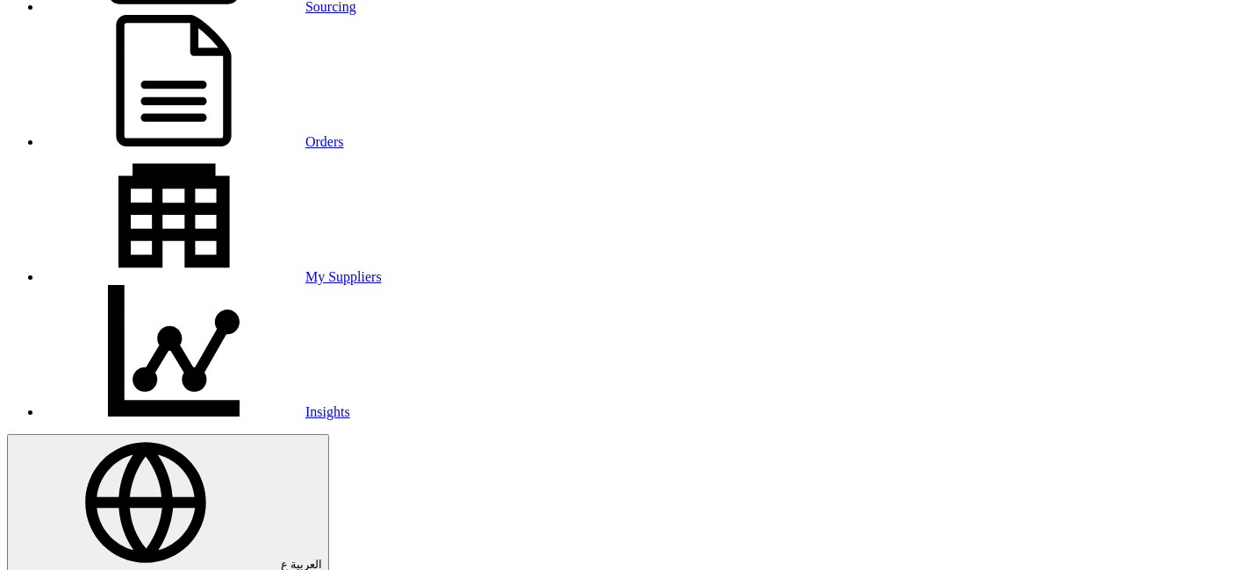
scroll to position [97, 0]
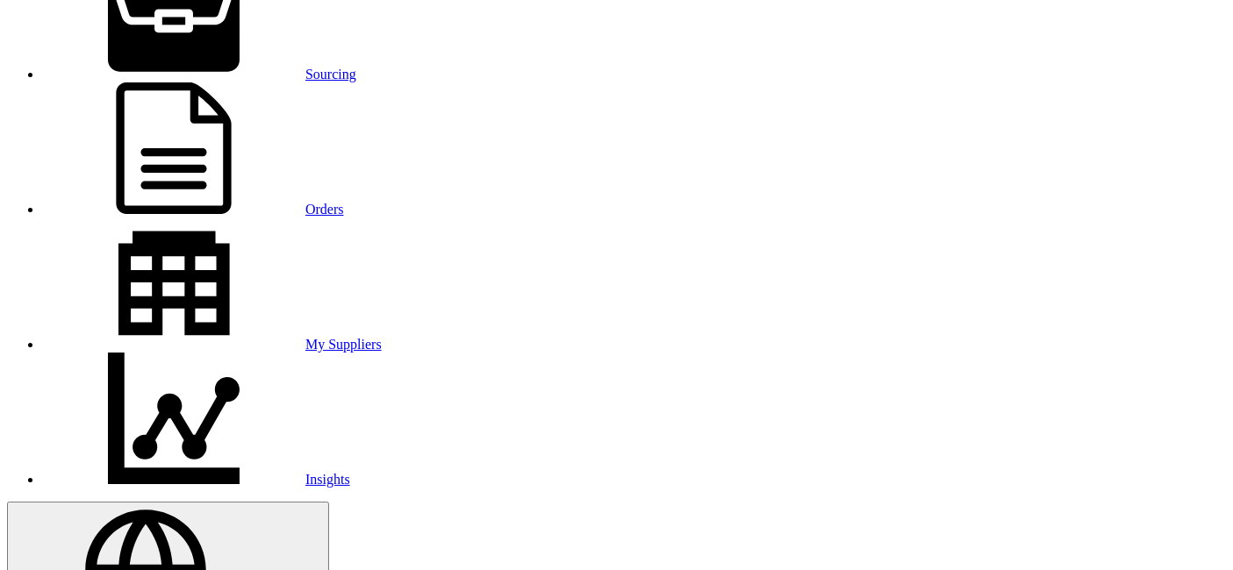
click at [200, 67] on link "Sourcing" at bounding box center [199, 74] width 314 height 15
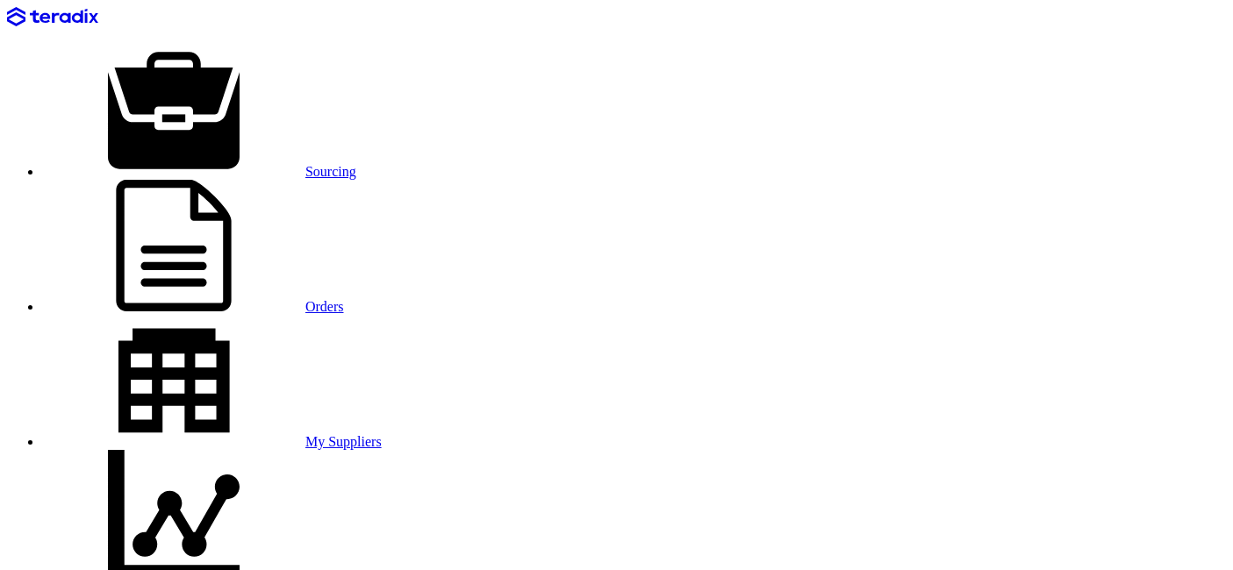
click at [195, 164] on link "Sourcing" at bounding box center [199, 171] width 314 height 15
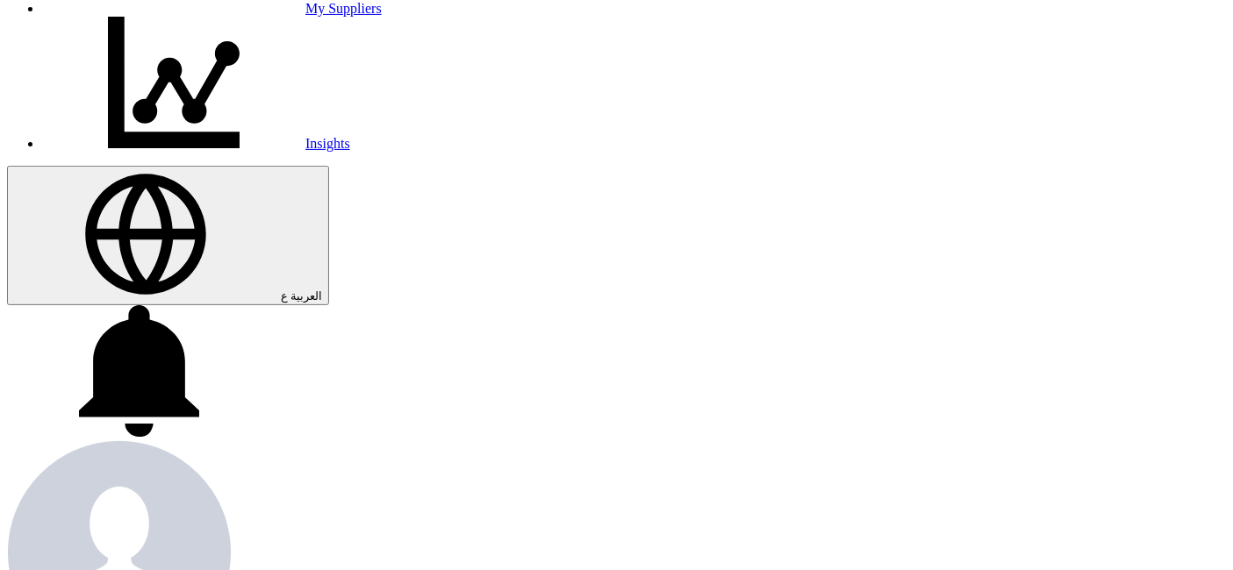
scroll to position [487, 0]
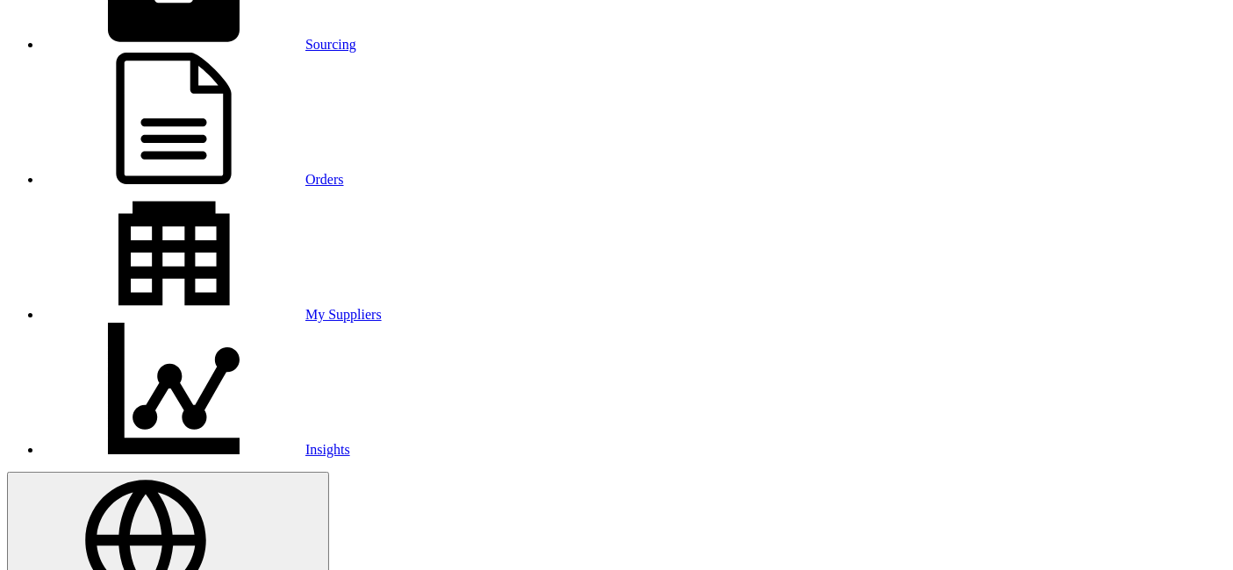
scroll to position [97, 0]
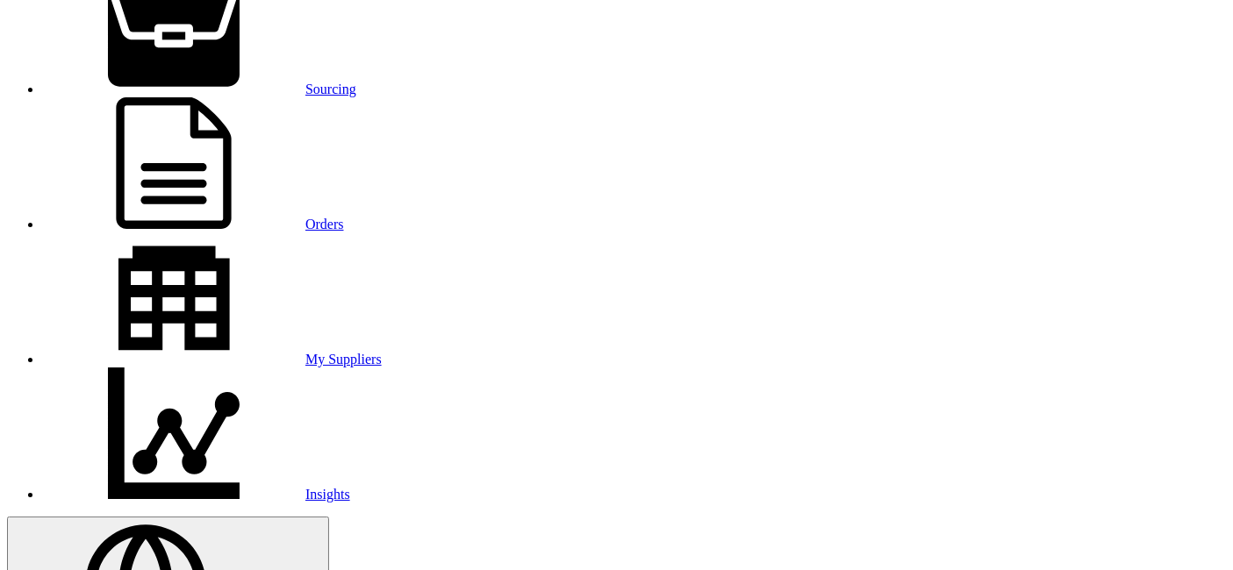
scroll to position [0, 0]
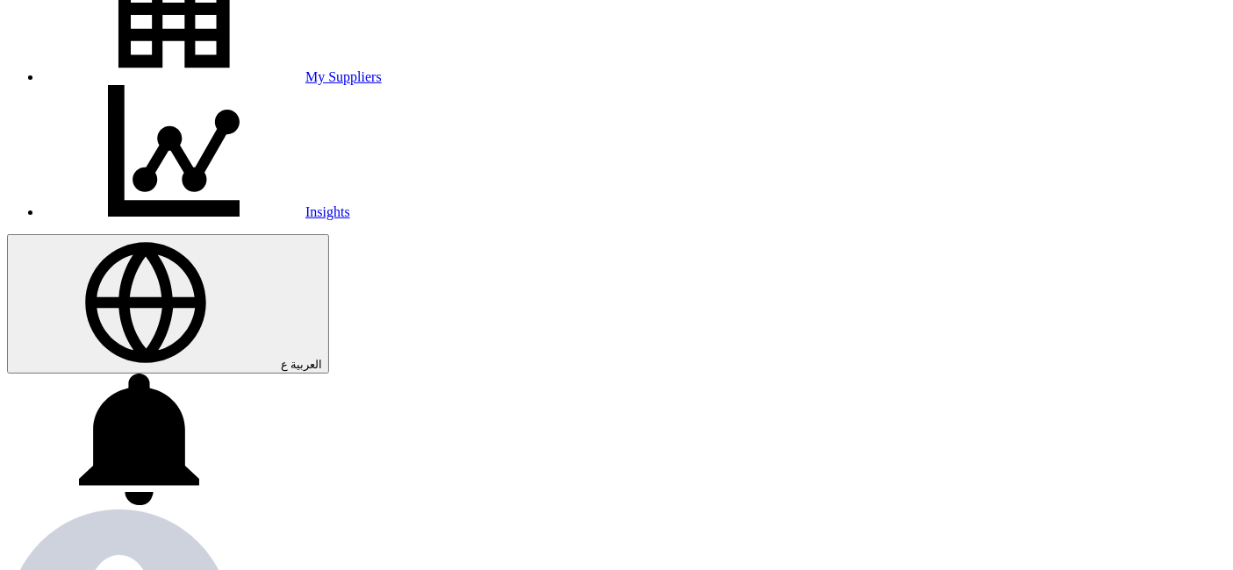
scroll to position [390, 0]
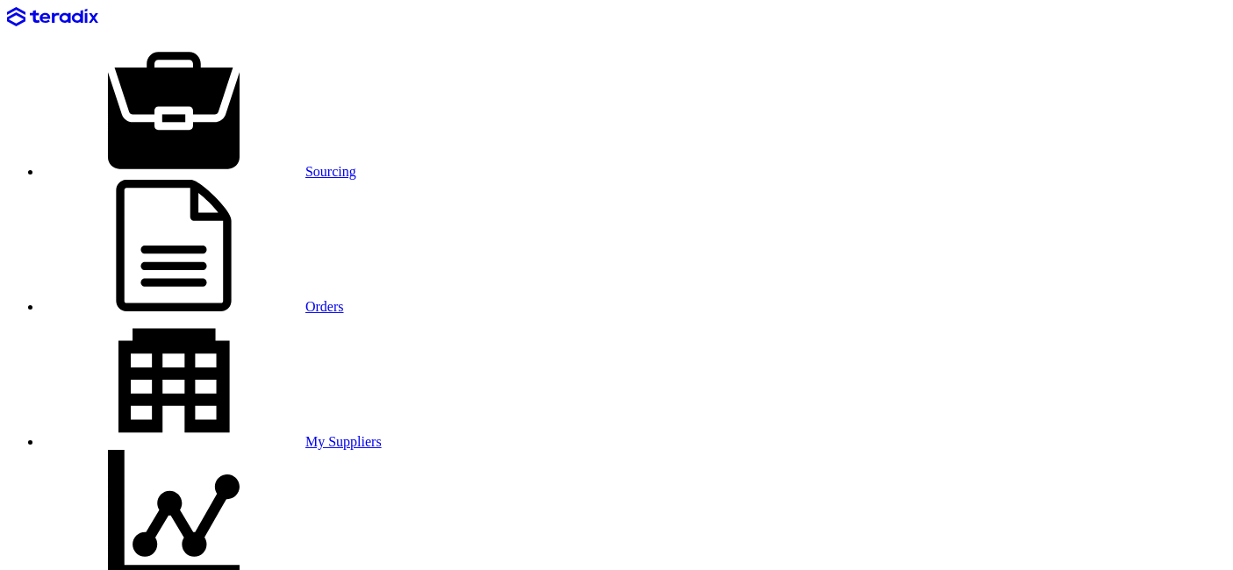
click at [230, 164] on link "Sourcing" at bounding box center [199, 171] width 314 height 15
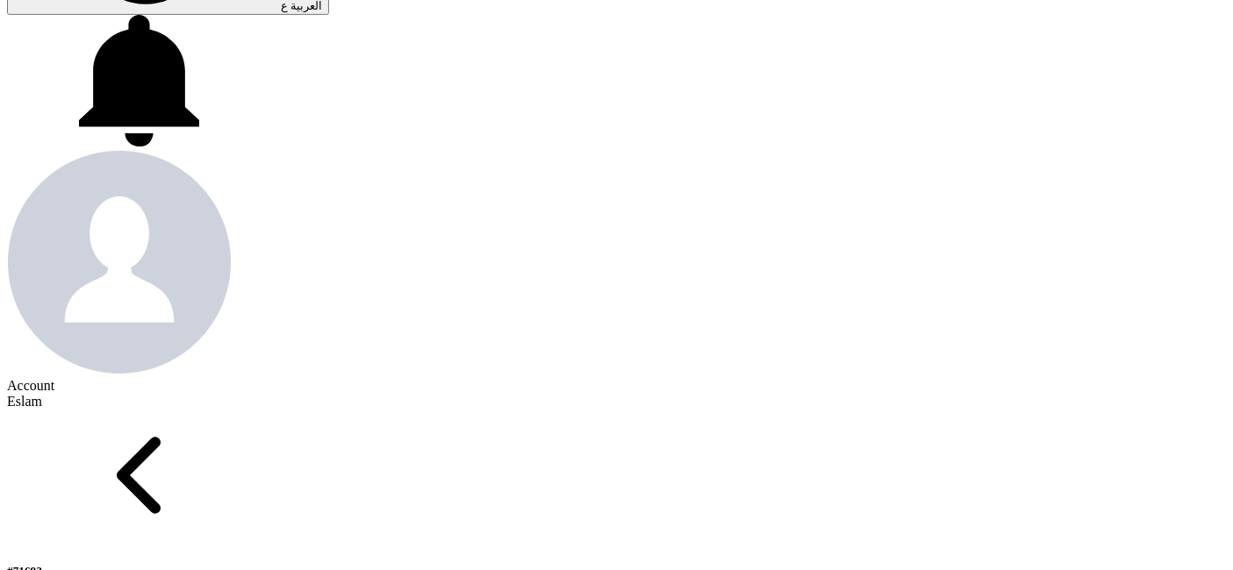
scroll to position [740, 0]
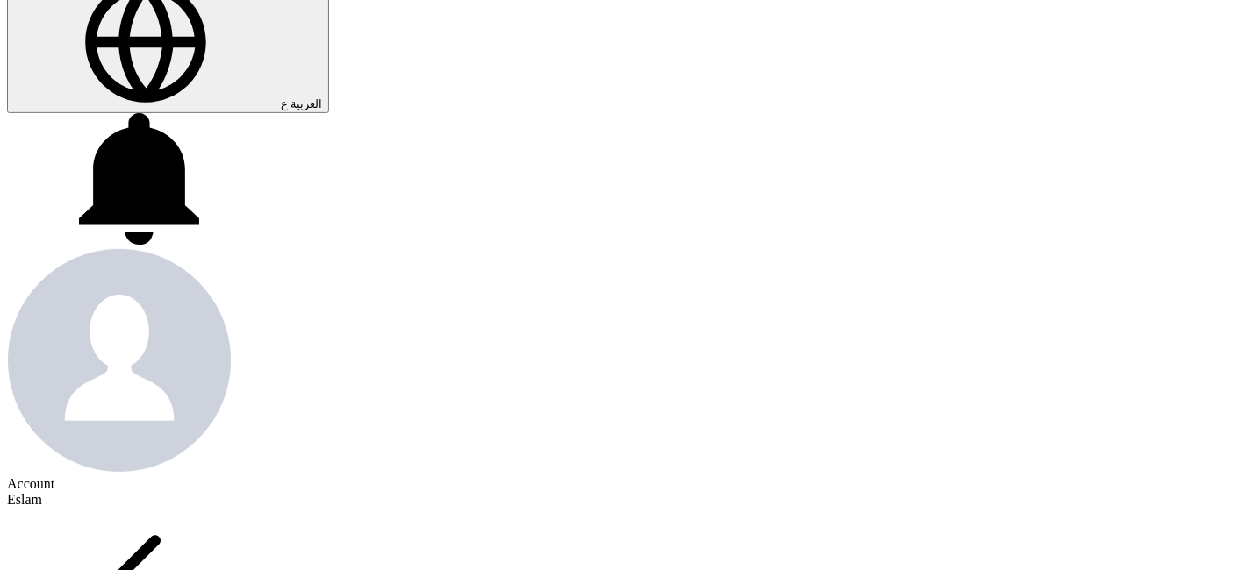
scroll to position [447, 0]
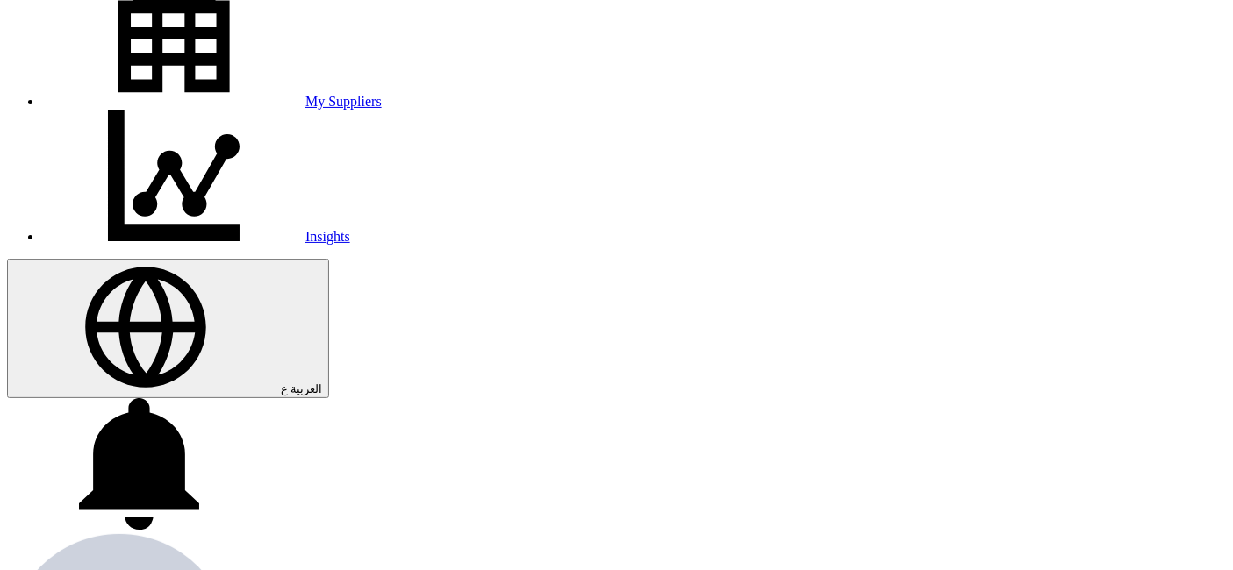
scroll to position [390, 0]
